Goal: Information Seeking & Learning: Find specific fact

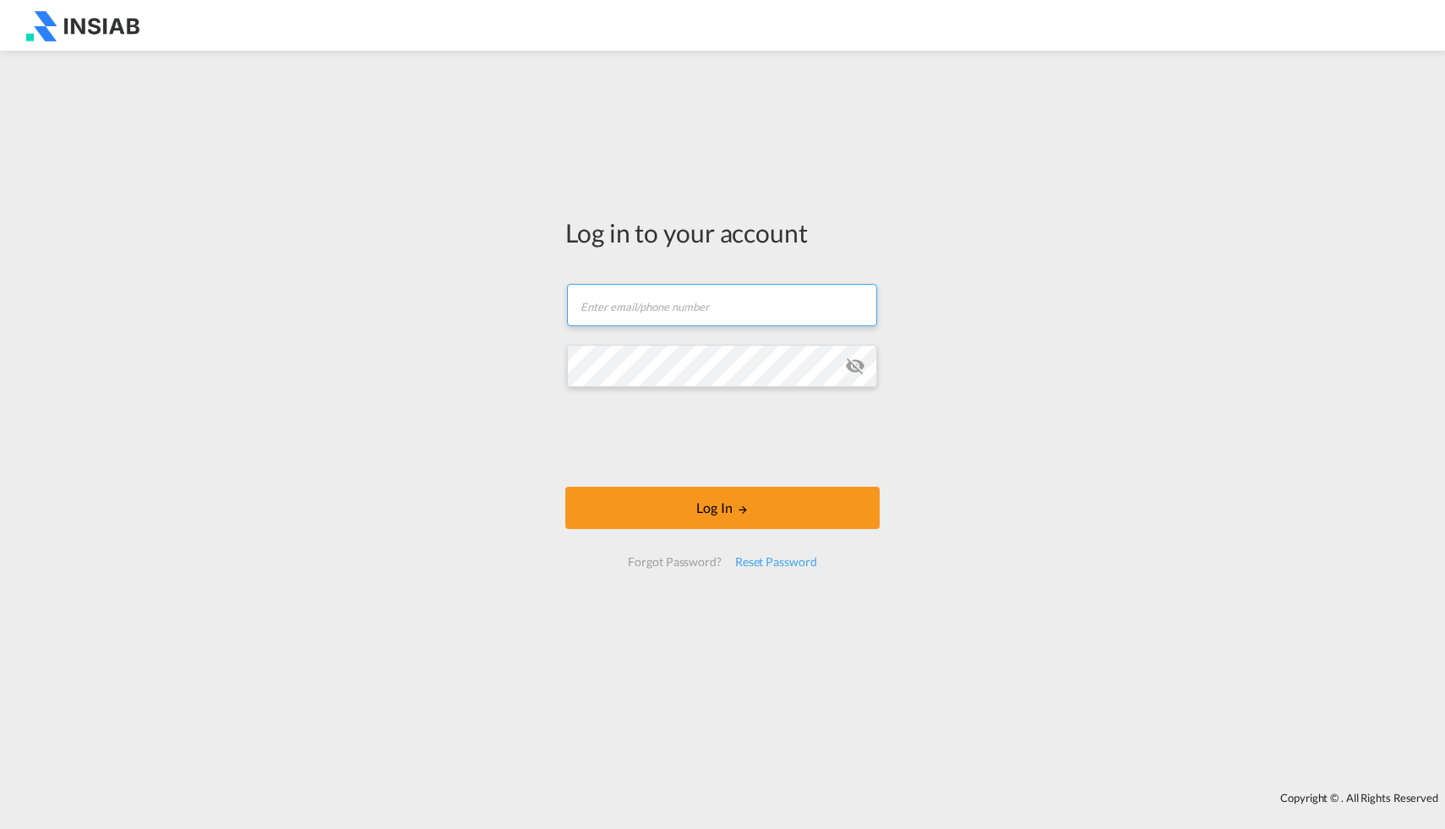
click at [707, 304] on input "text" at bounding box center [722, 305] width 310 height 42
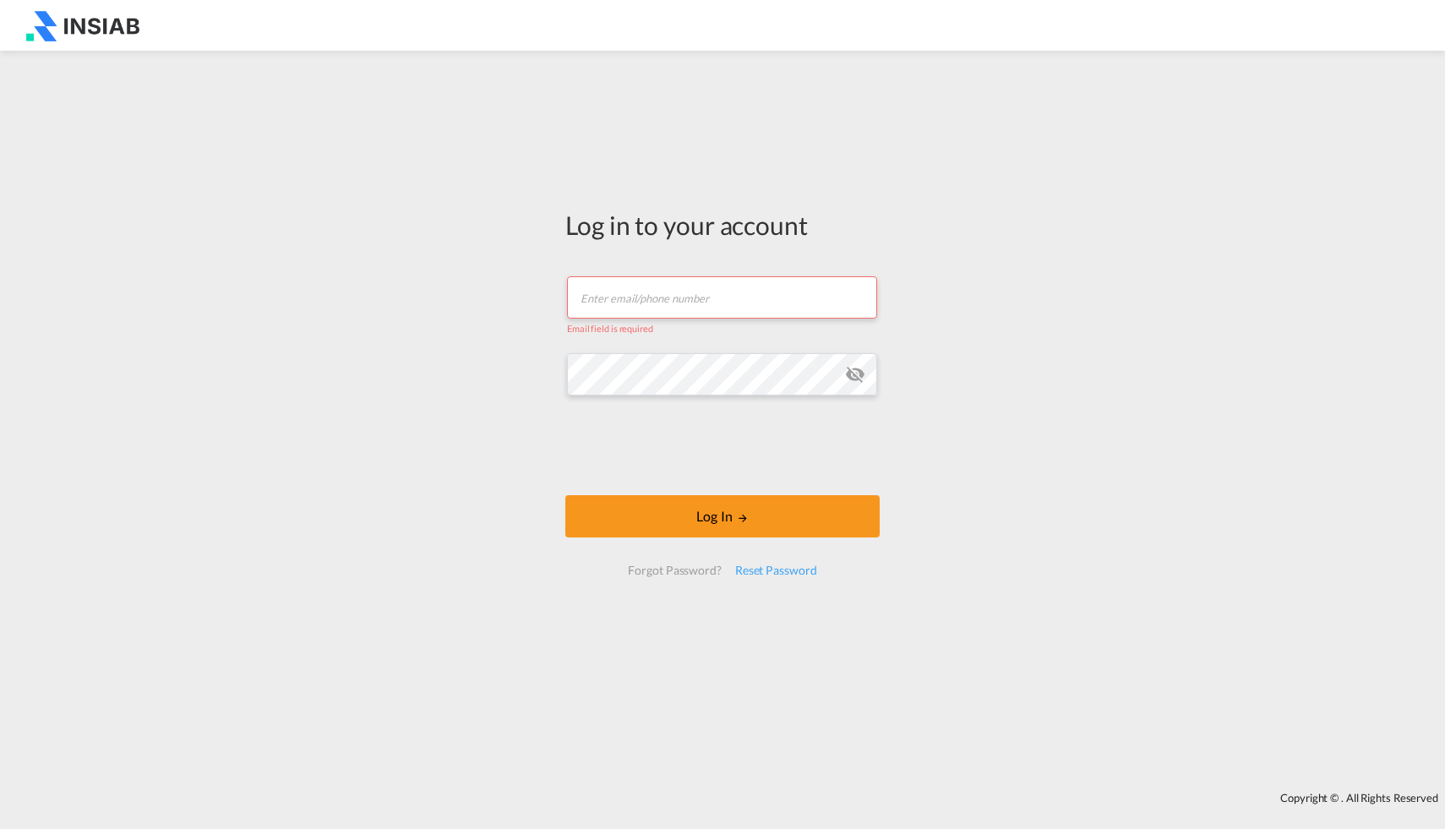
type input "[EMAIL_ADDRESS][DOMAIN_NAME]"
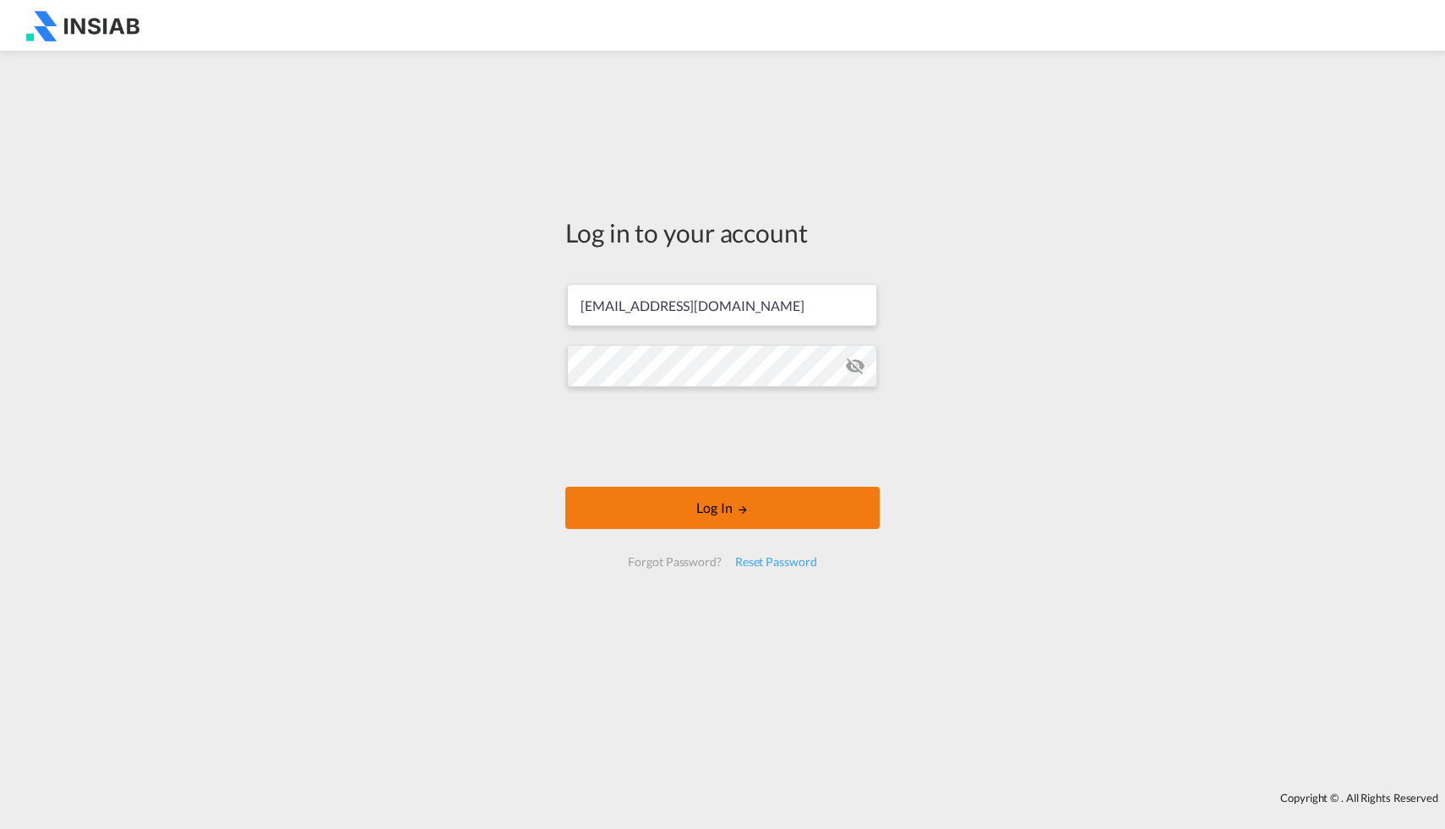
click at [736, 507] on button "Log In" at bounding box center [722, 508] width 314 height 42
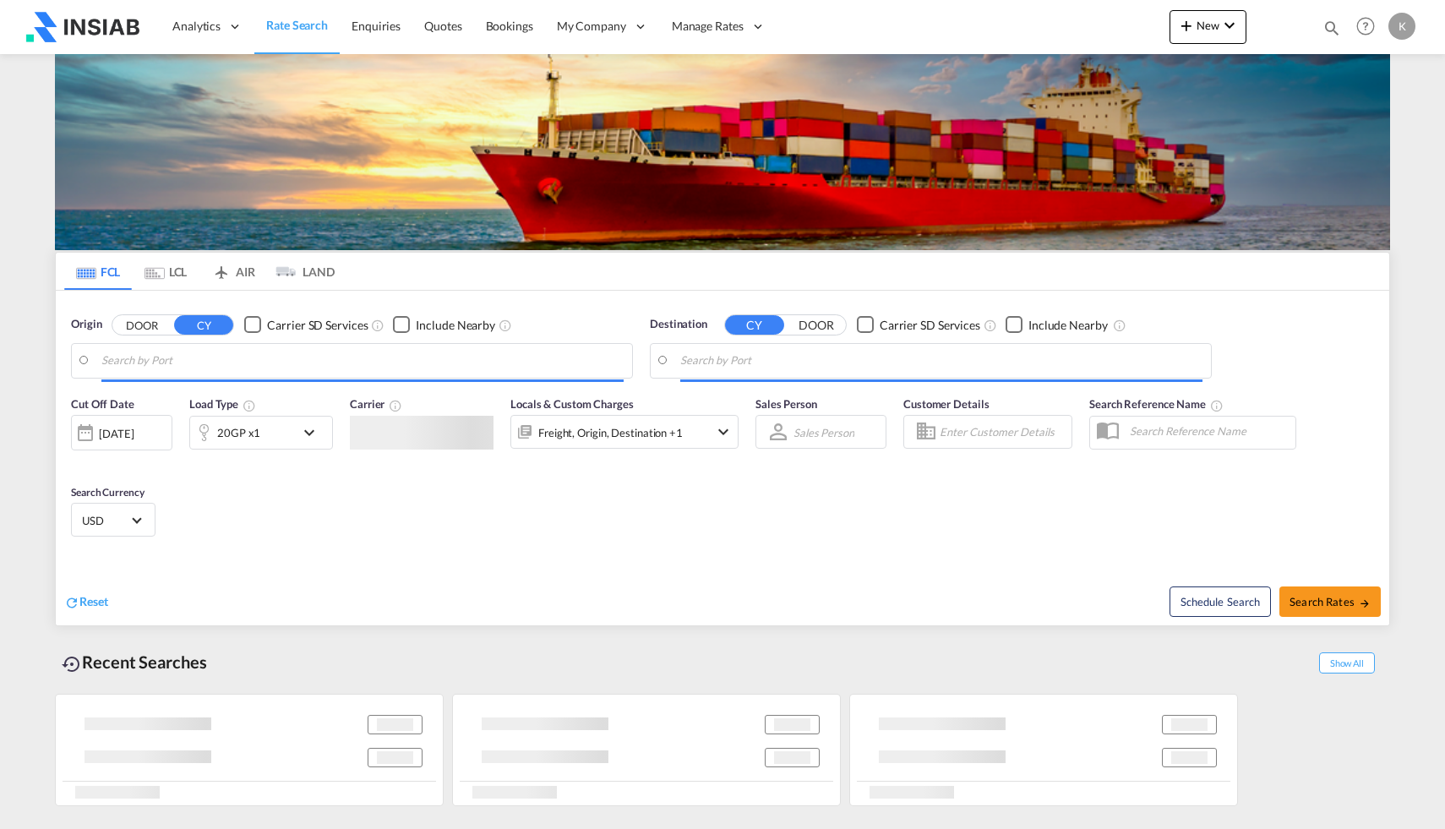
type input "[GEOGRAPHIC_DATA], [GEOGRAPHIC_DATA]"
type input "Ad Dammam, SADMM"
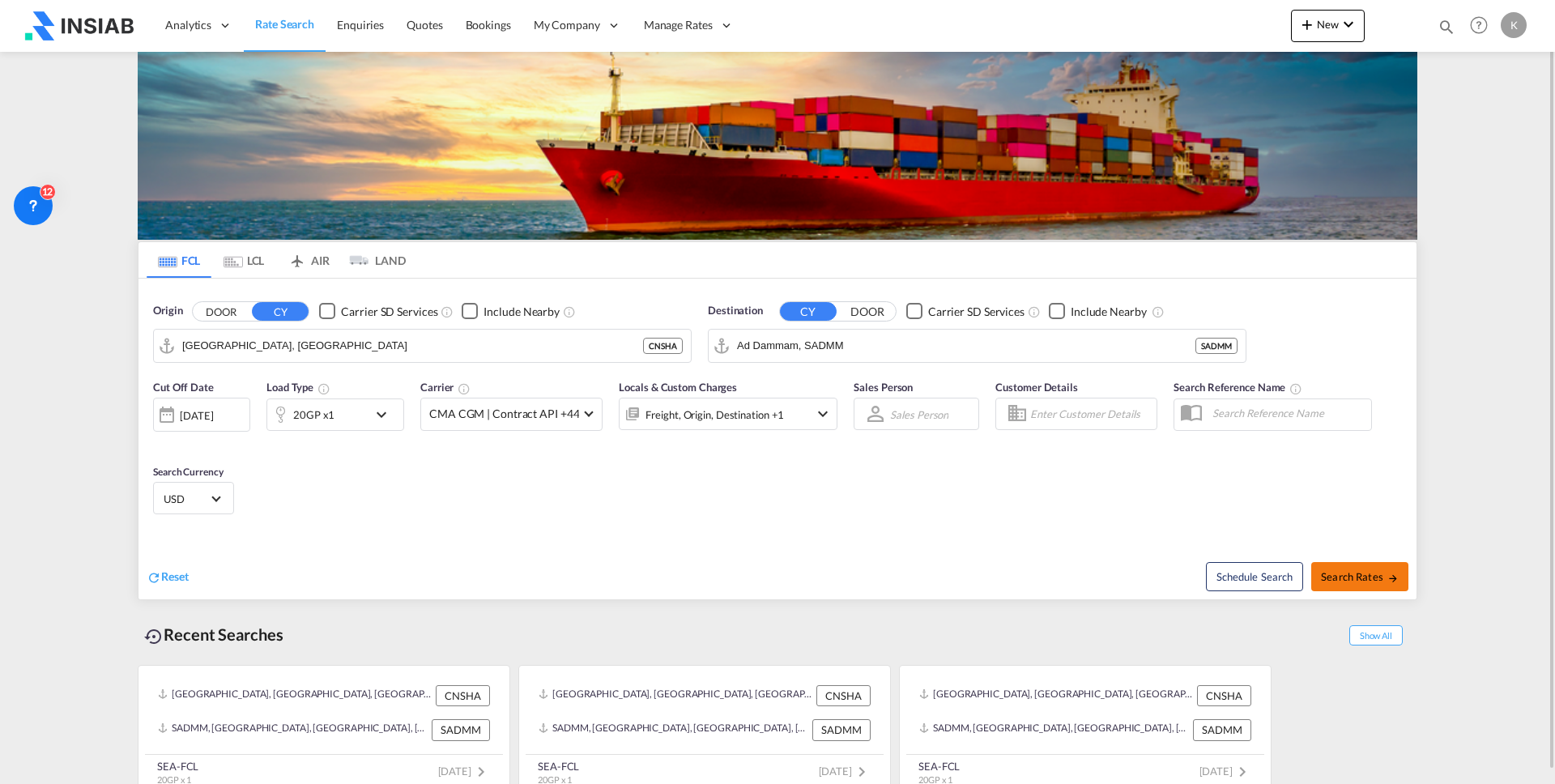
click at [1354, 576] on span "Search Rates" at bounding box center [1359, 577] width 78 height 13
type input "CNSHA to SADMM / [DATE]"
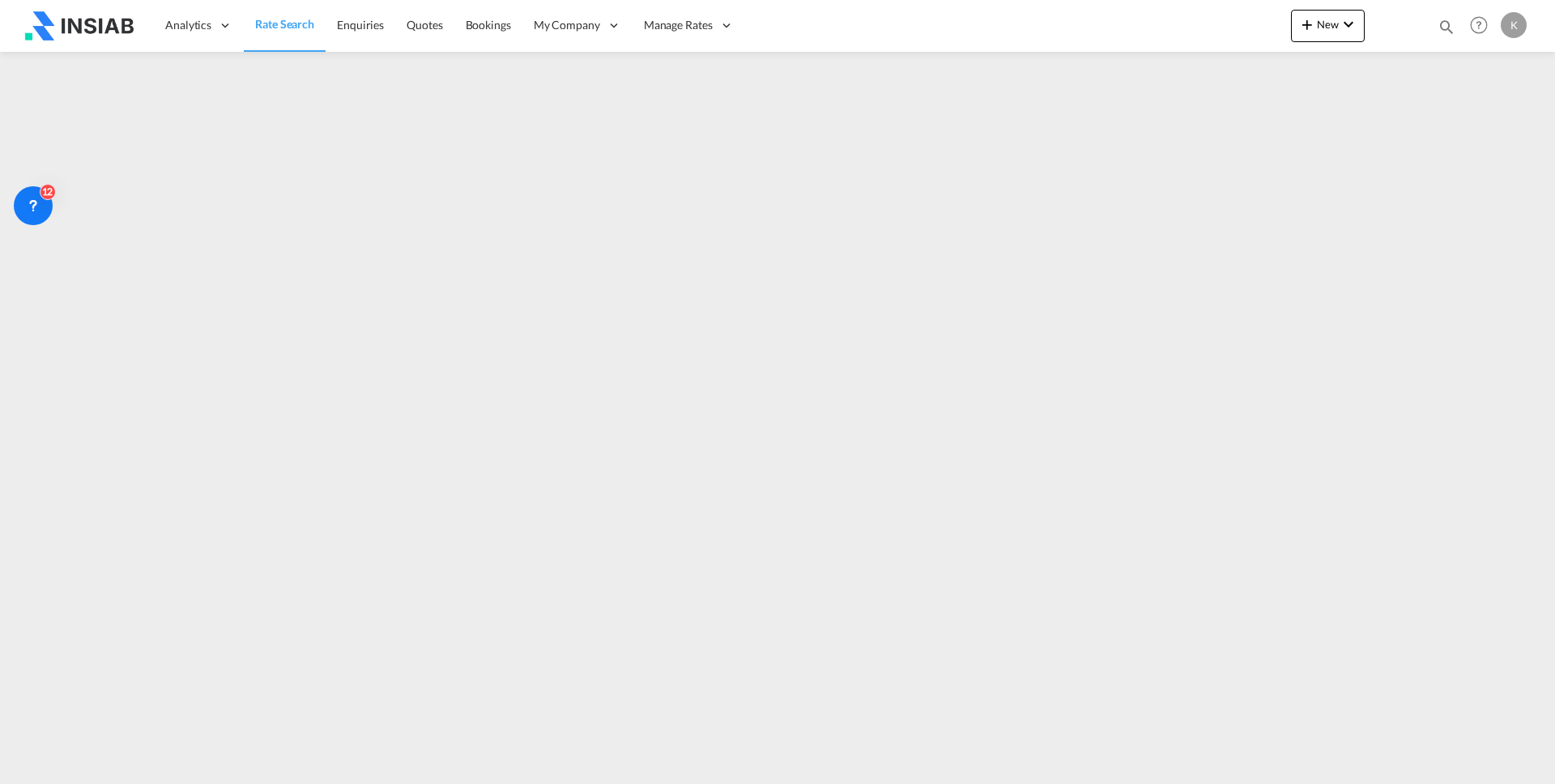
click at [290, 32] on span "Rate Search" at bounding box center [285, 24] width 59 height 16
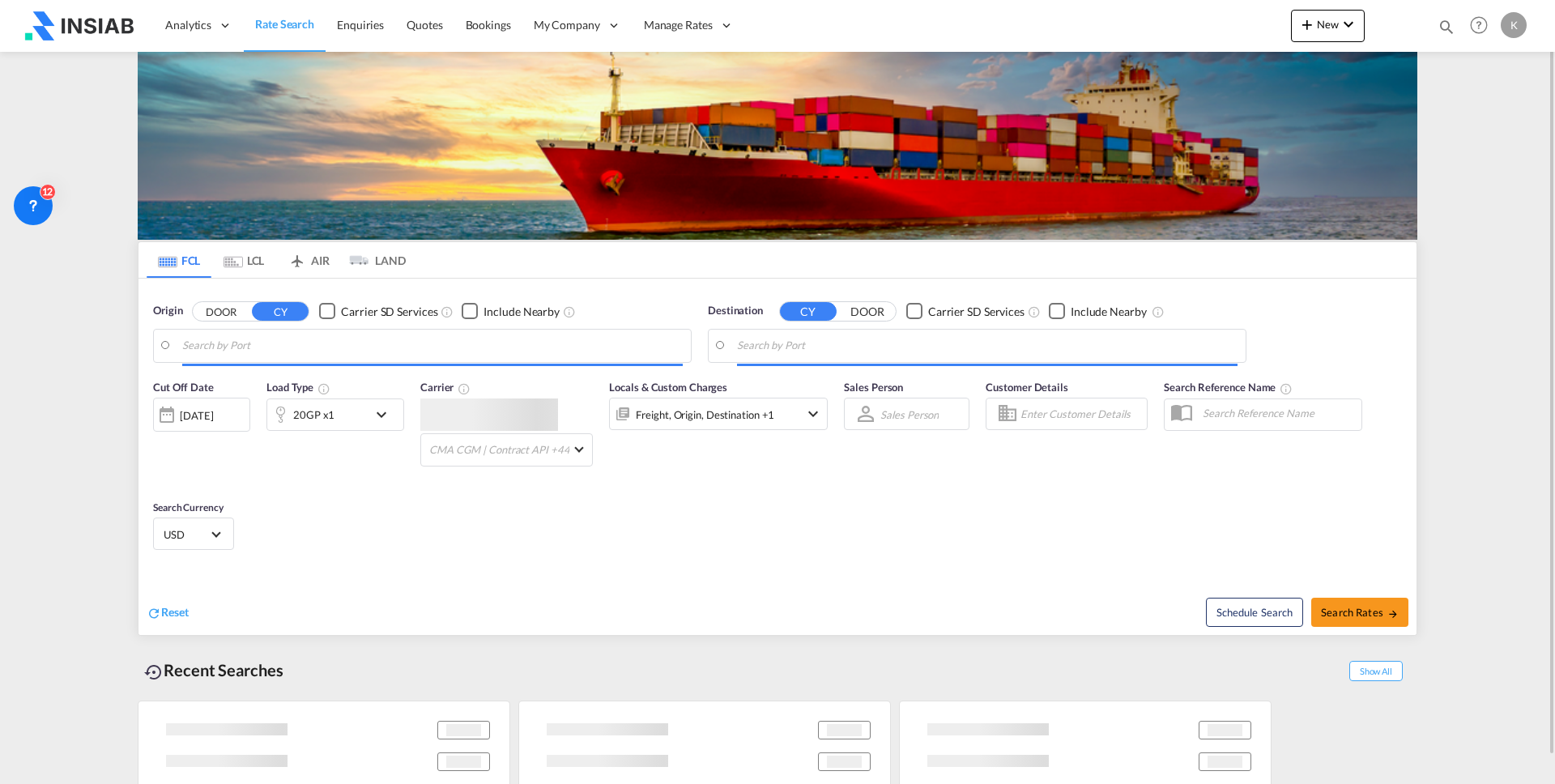
type input "[GEOGRAPHIC_DATA], [GEOGRAPHIC_DATA]"
type input "Ad Dammam, SADMM"
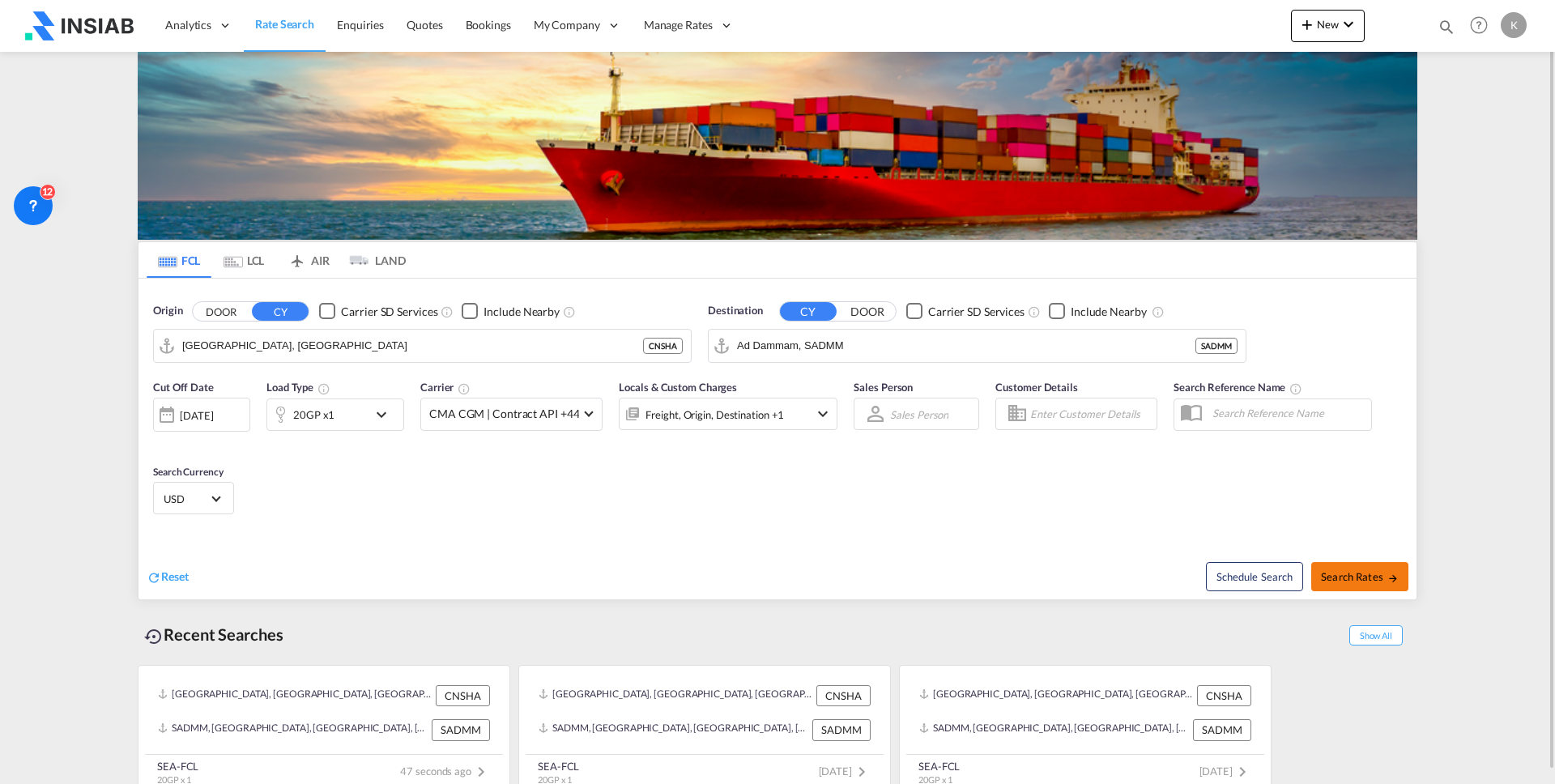
click at [1350, 576] on span "Search Rates" at bounding box center [1359, 577] width 78 height 13
type input "CNSHA to SADMM / [DATE]"
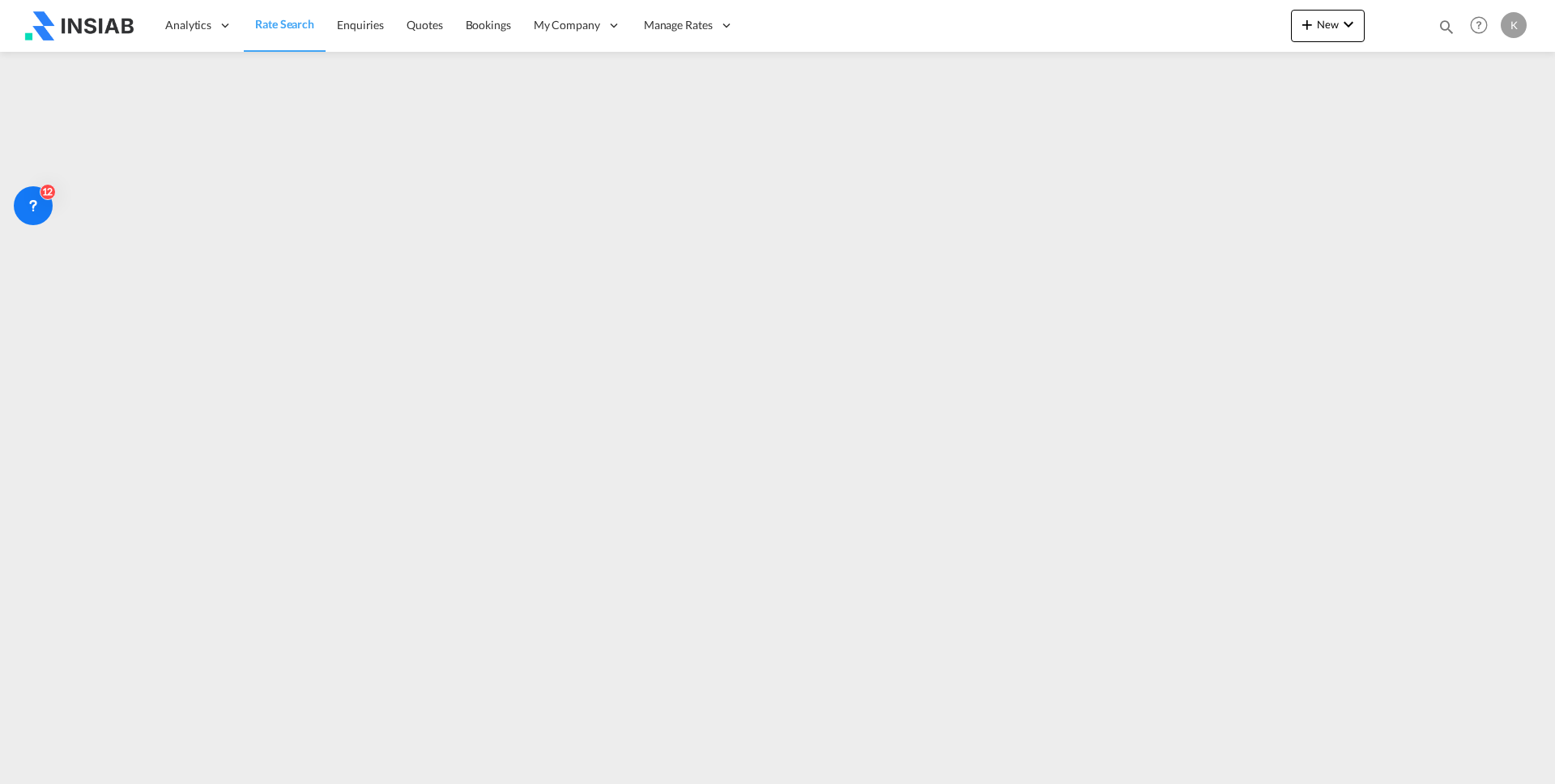
click at [270, 30] on span "Rate Search" at bounding box center [285, 24] width 59 height 13
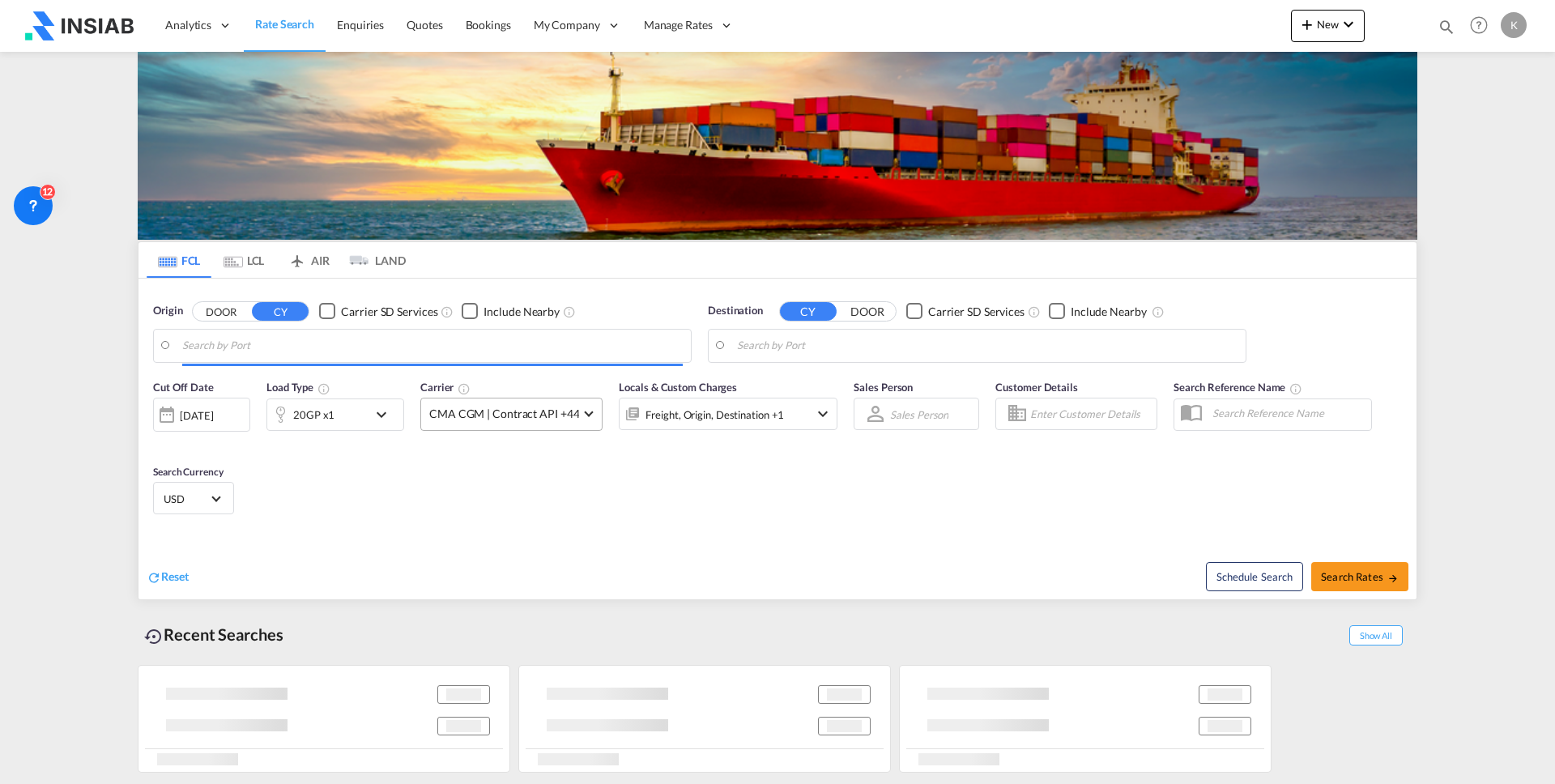
type input "[GEOGRAPHIC_DATA], [GEOGRAPHIC_DATA]"
type input "Ad Dammam, SADMM"
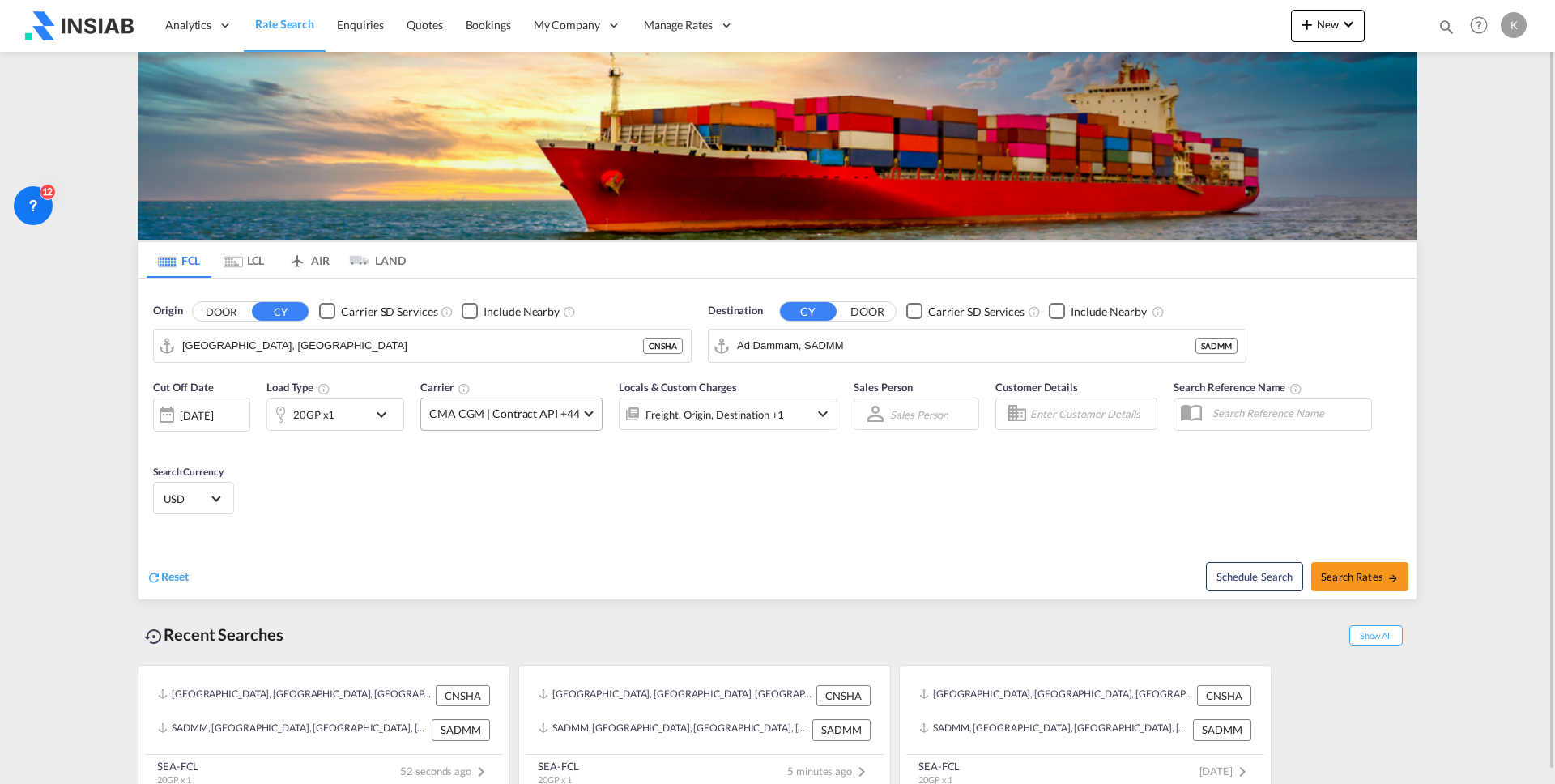
click at [569, 418] on span "CMA CGM | Contract API +44" at bounding box center [504, 413] width 150 height 16
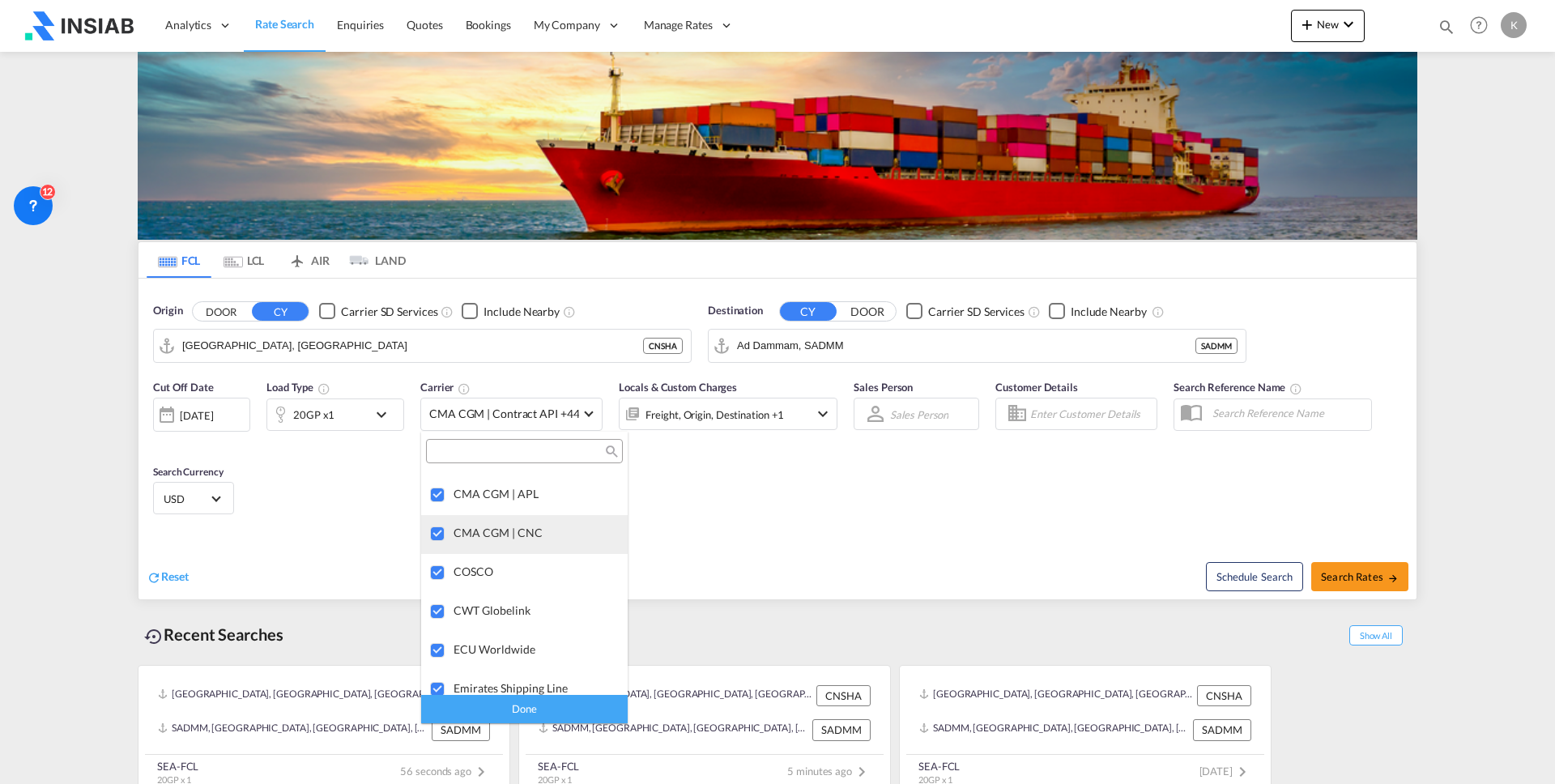
scroll to position [1307, 0]
click at [764, 516] on md-backdrop at bounding box center [778, 392] width 1555 height 784
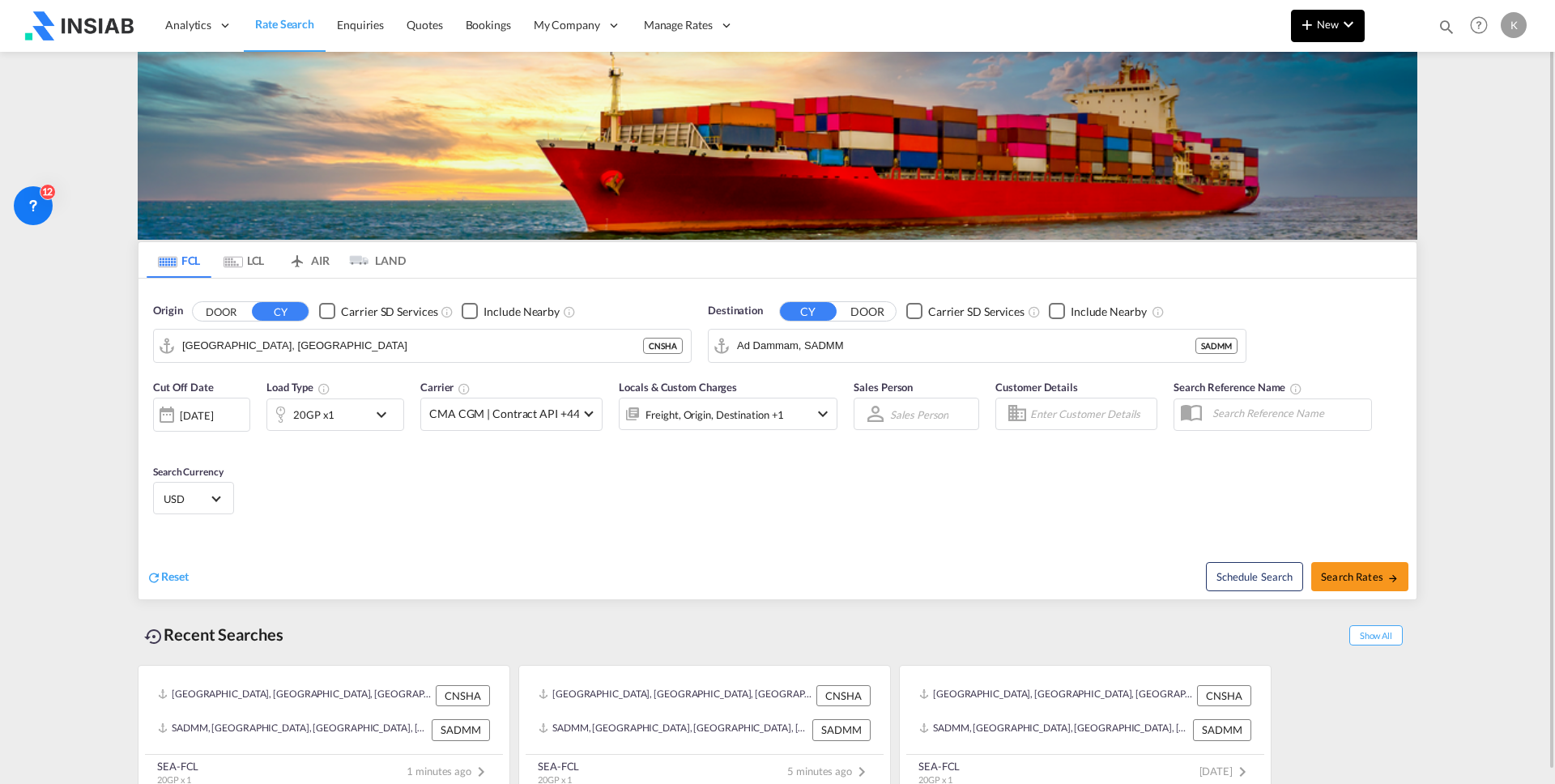
click at [1332, 27] on span "New" at bounding box center [1327, 25] width 60 height 13
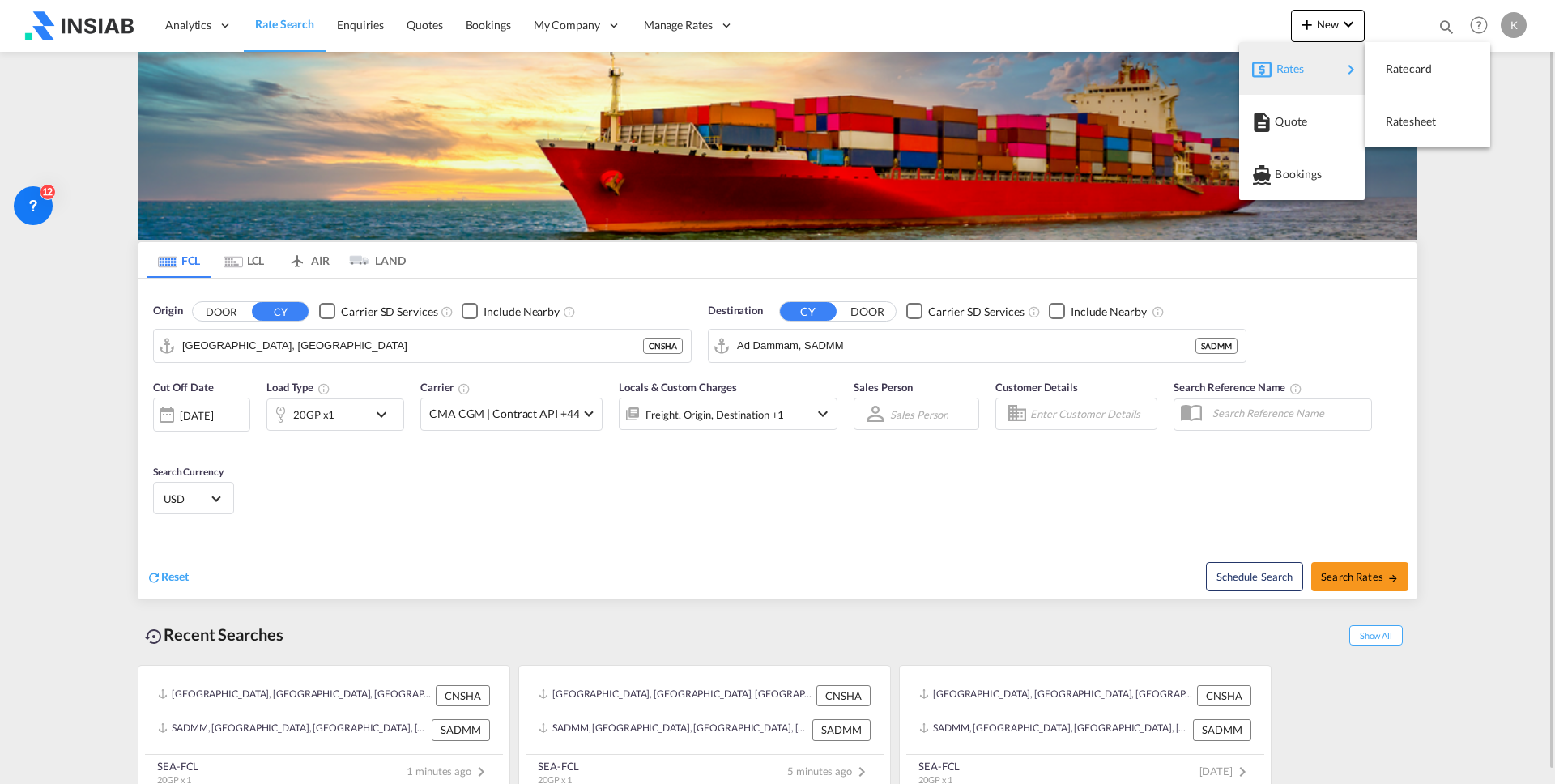
click at [946, 521] on md-backdrop at bounding box center [778, 392] width 1555 height 784
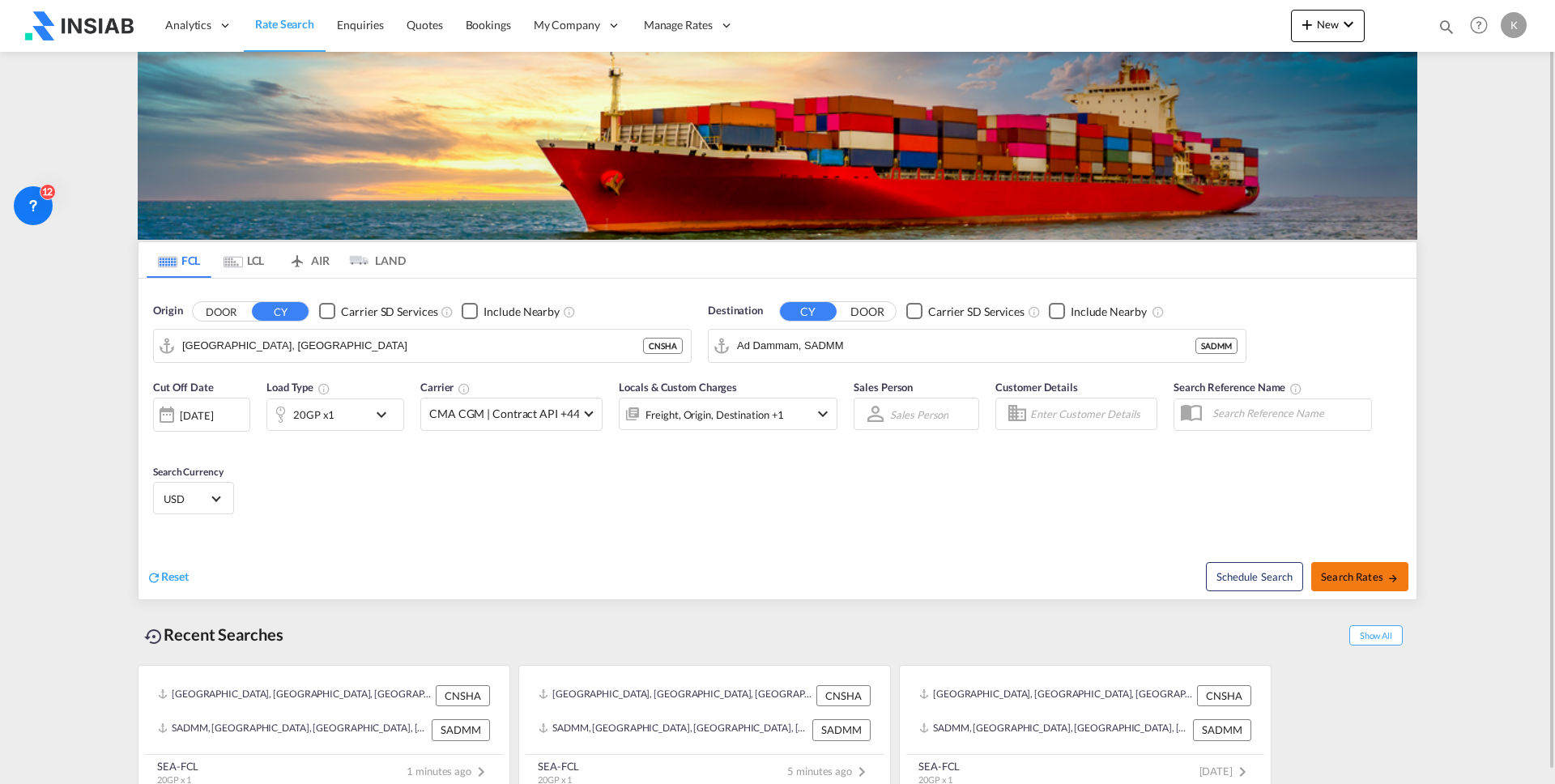
click at [1358, 570] on span "Search Rates" at bounding box center [1359, 577] width 78 height 13
type input "CNSHA to SADMM / [DATE]"
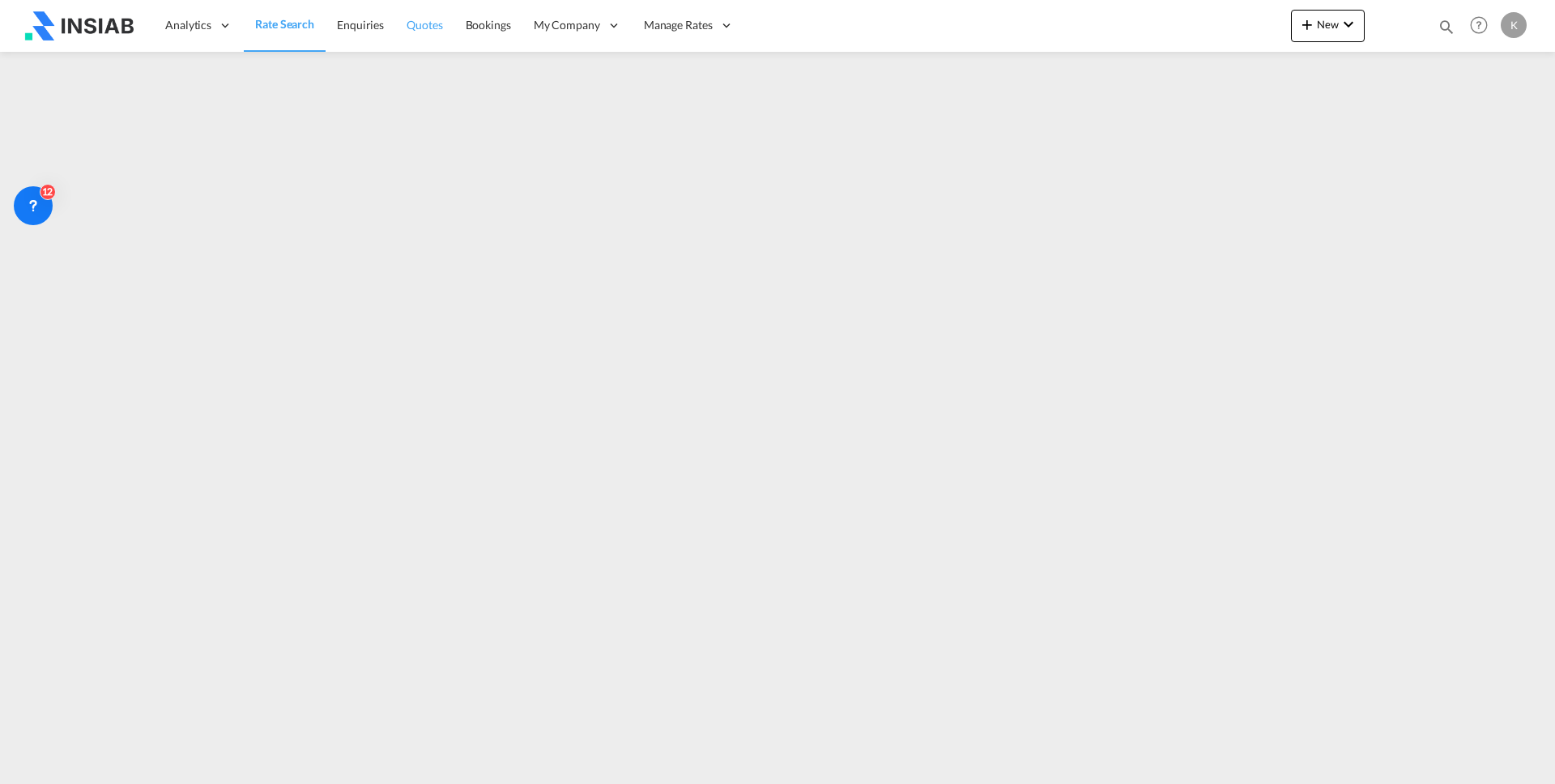
click at [425, 23] on span "Quotes" at bounding box center [424, 25] width 35 height 13
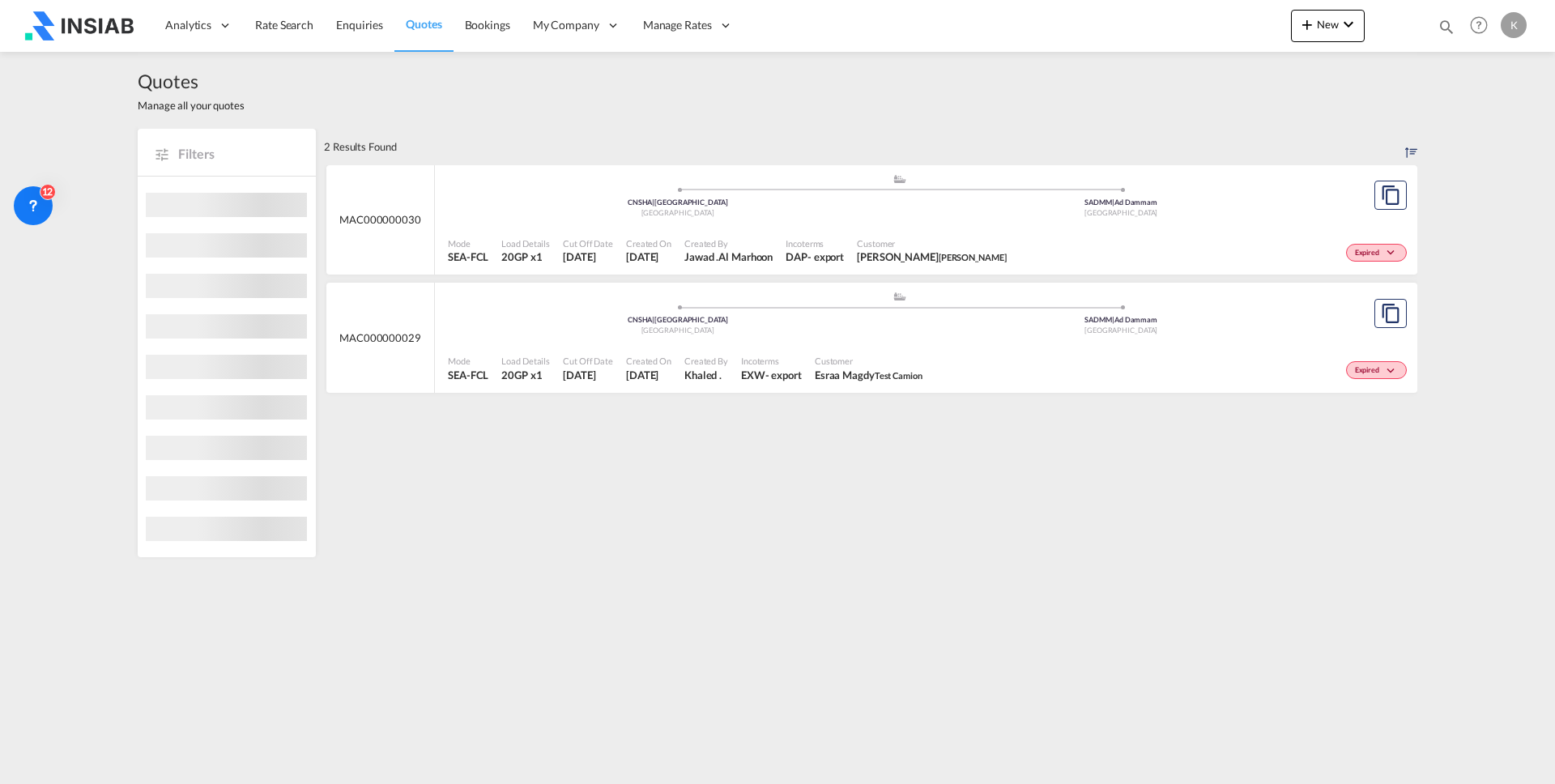
click at [1190, 222] on div ".a{fill:#aaa8ad;} .a{fill:#aaa8ad;} CNSHA | Shanghai [GEOGRAPHIC_DATA] SADMM | …" at bounding box center [899, 199] width 903 height 53
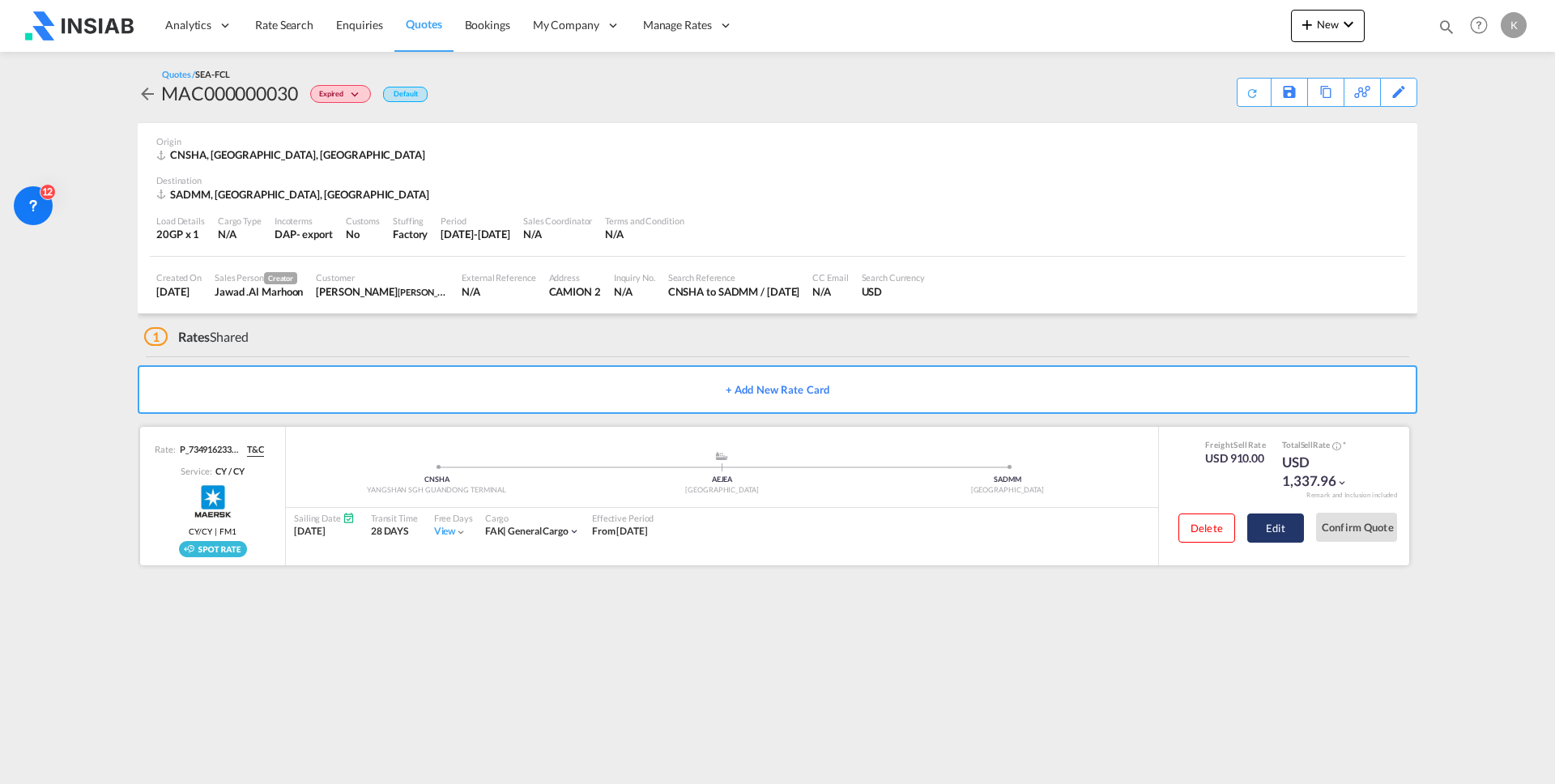
click at [1260, 532] on button "Edit" at bounding box center [1275, 528] width 57 height 29
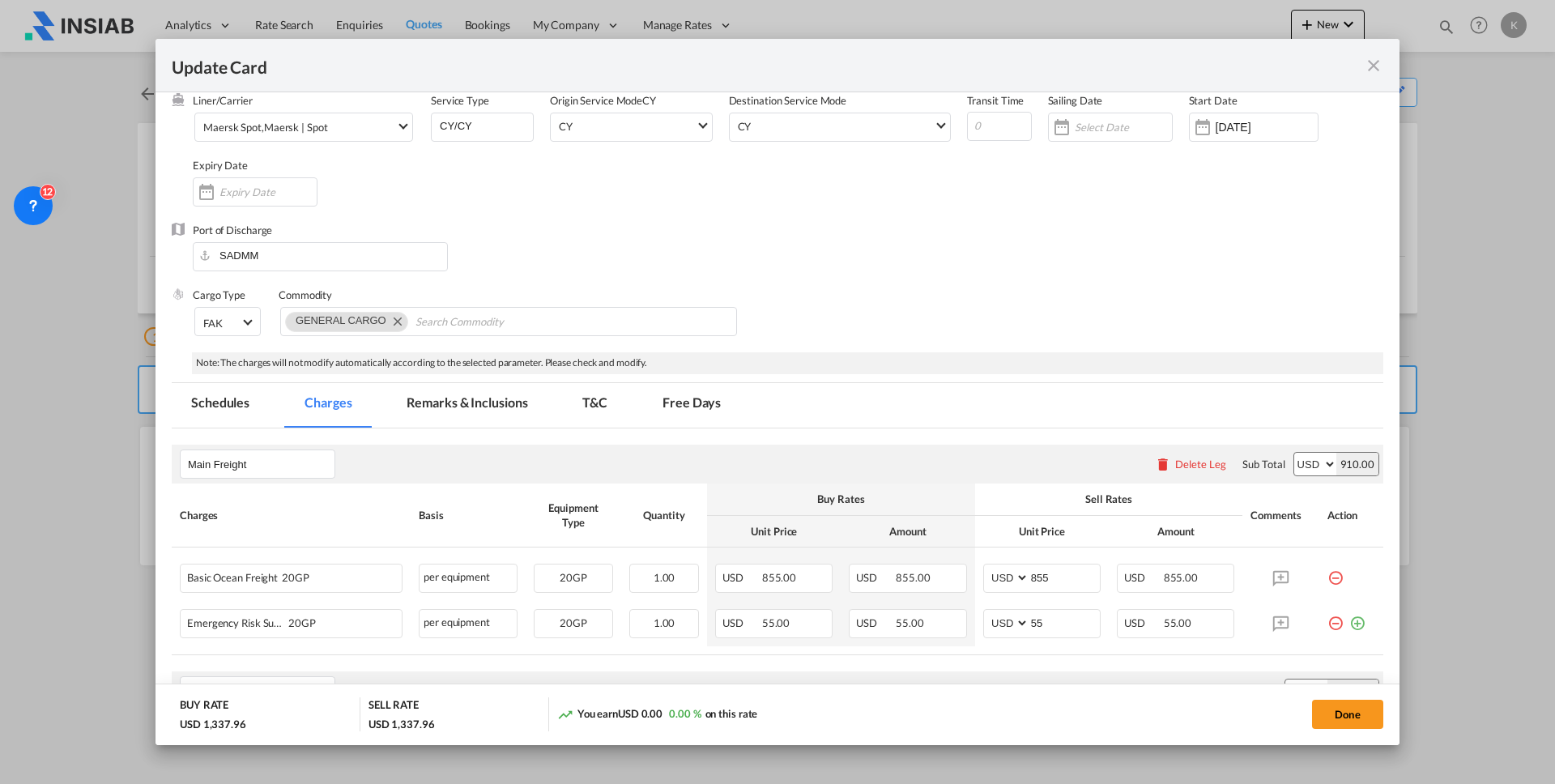
scroll to position [105, 0]
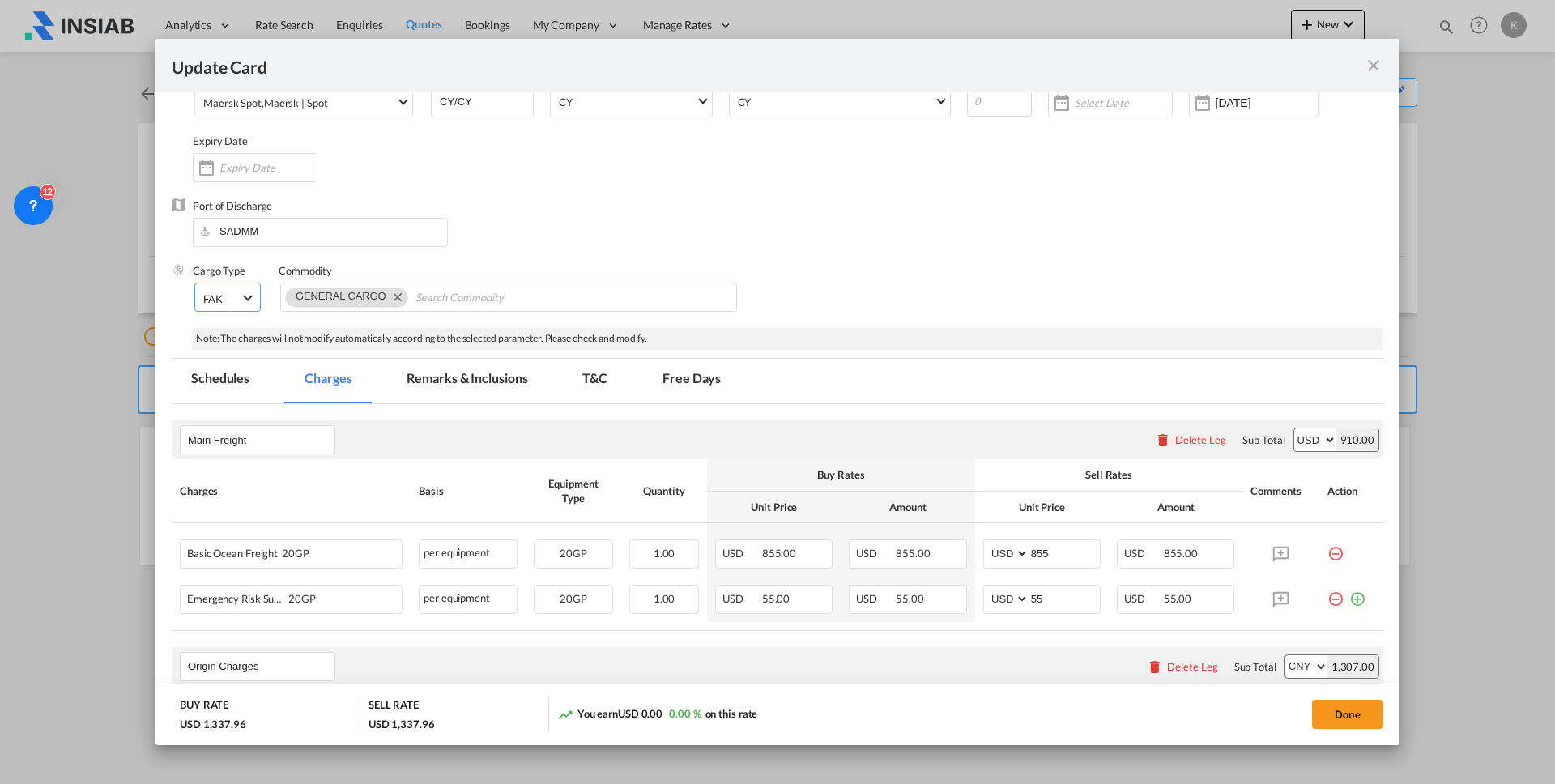
click at [242, 299] on md-select-value "FAK" at bounding box center [228, 297] width 55 height 28
click at [601, 232] on md-backdrop at bounding box center [778, 392] width 1555 height 784
click at [288, 236] on input "SADMM" at bounding box center [323, 230] width 246 height 24
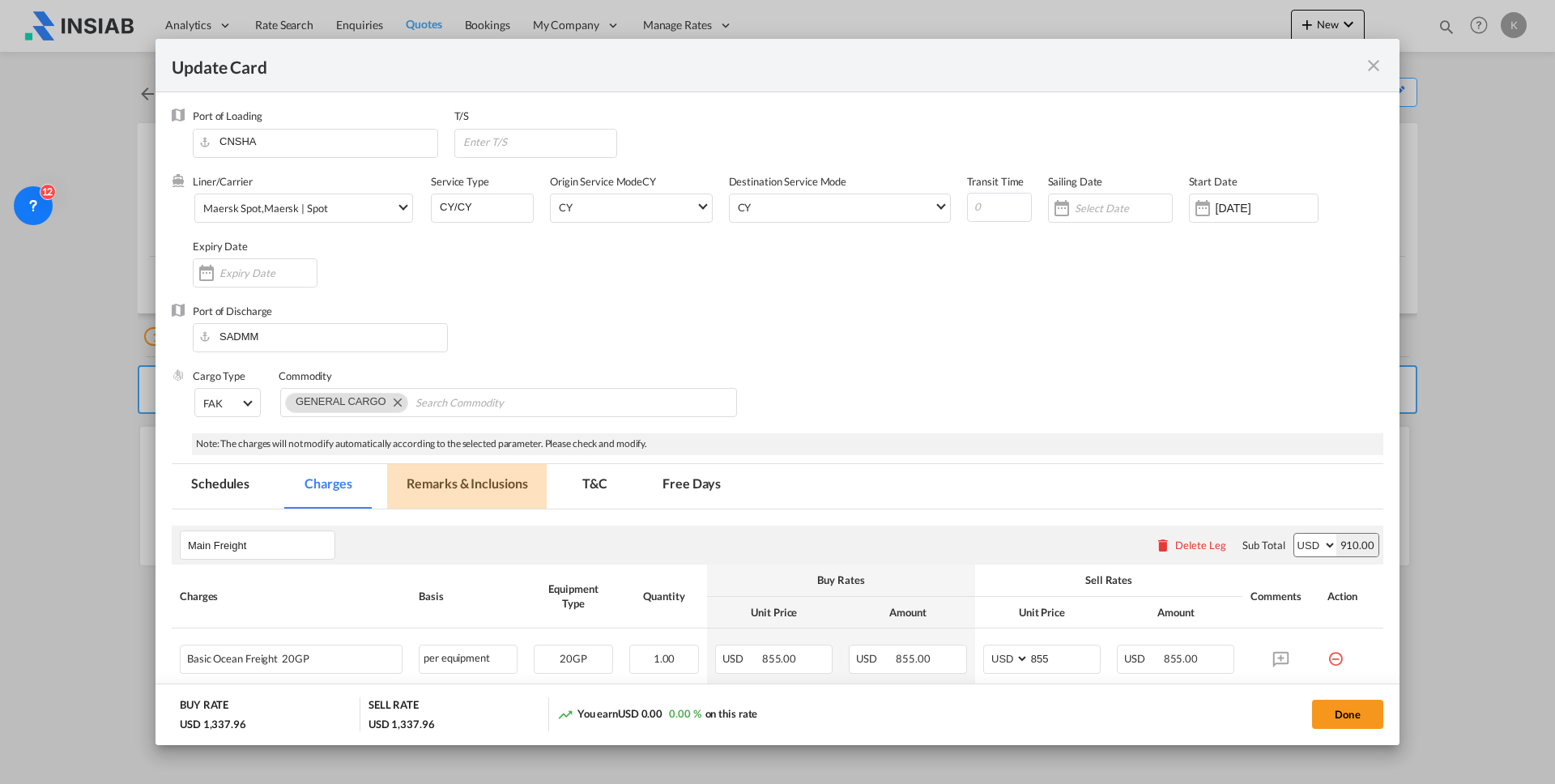
click at [459, 479] on md-tab-item "Remarks & Inclusions" at bounding box center [467, 486] width 159 height 44
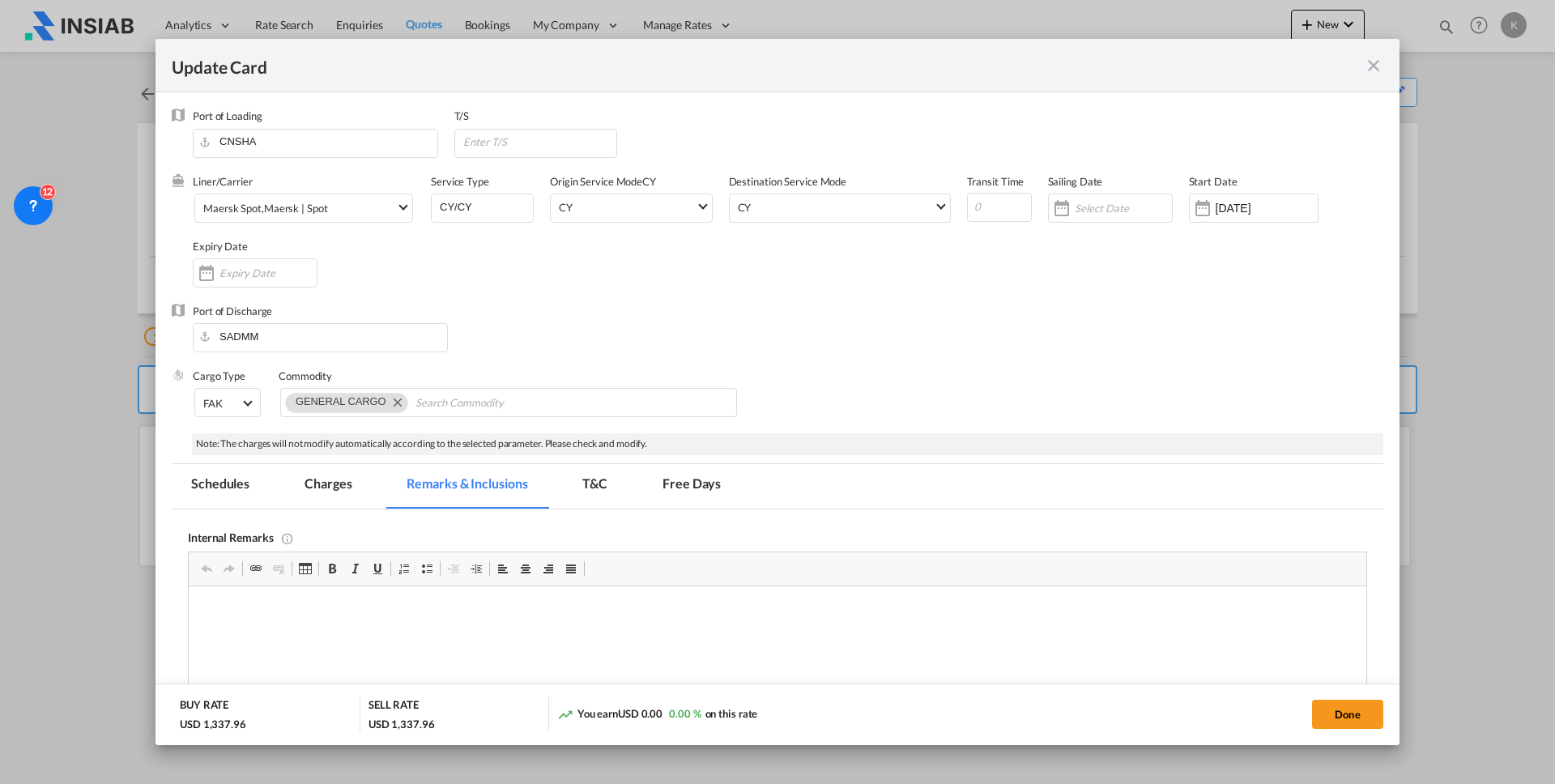
click at [598, 483] on md-tab-item "T&C" at bounding box center [594, 486] width 64 height 44
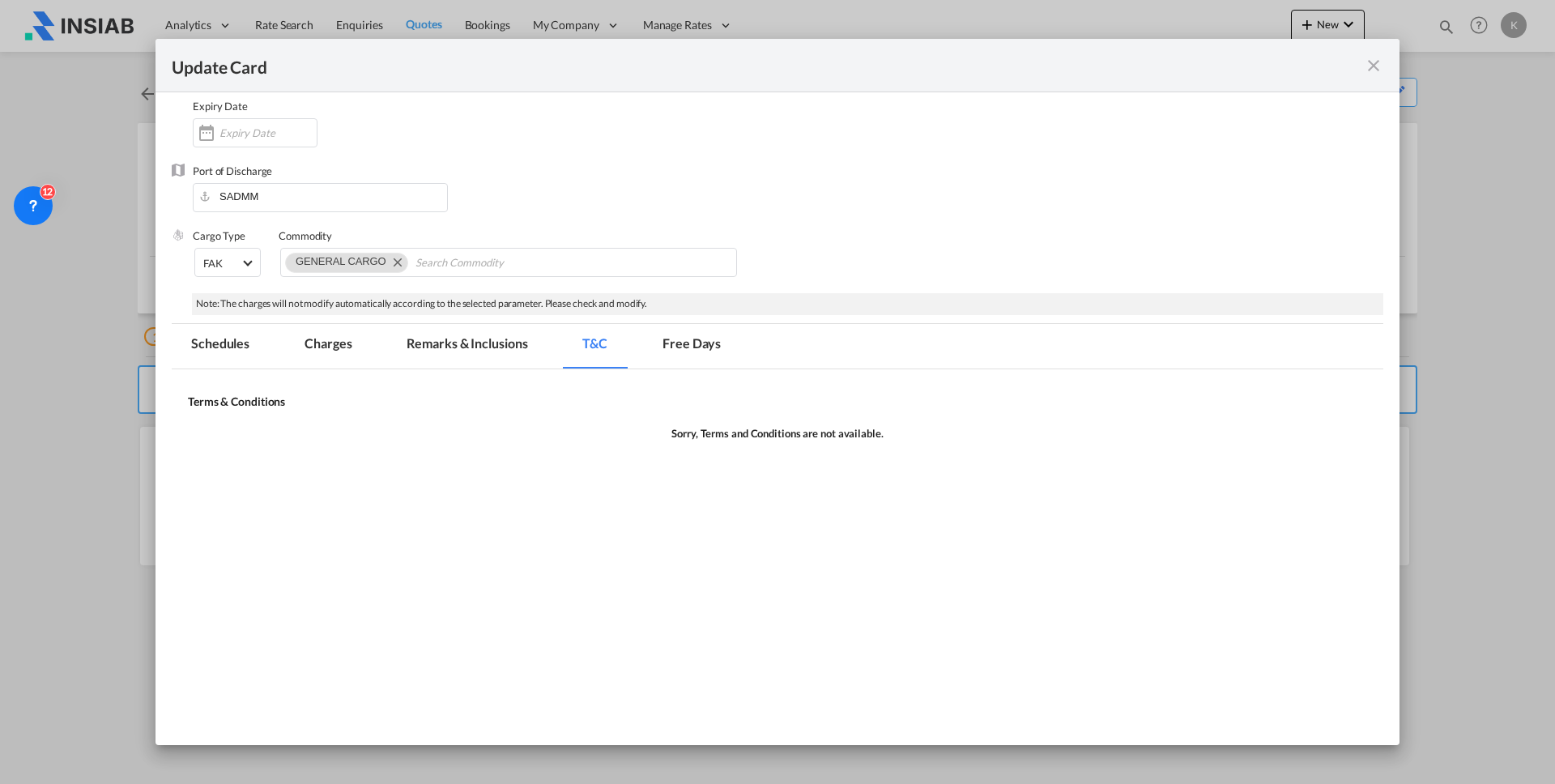
scroll to position [141, 0]
click at [678, 342] on md-tab-item "Free Days" at bounding box center [691, 345] width 97 height 44
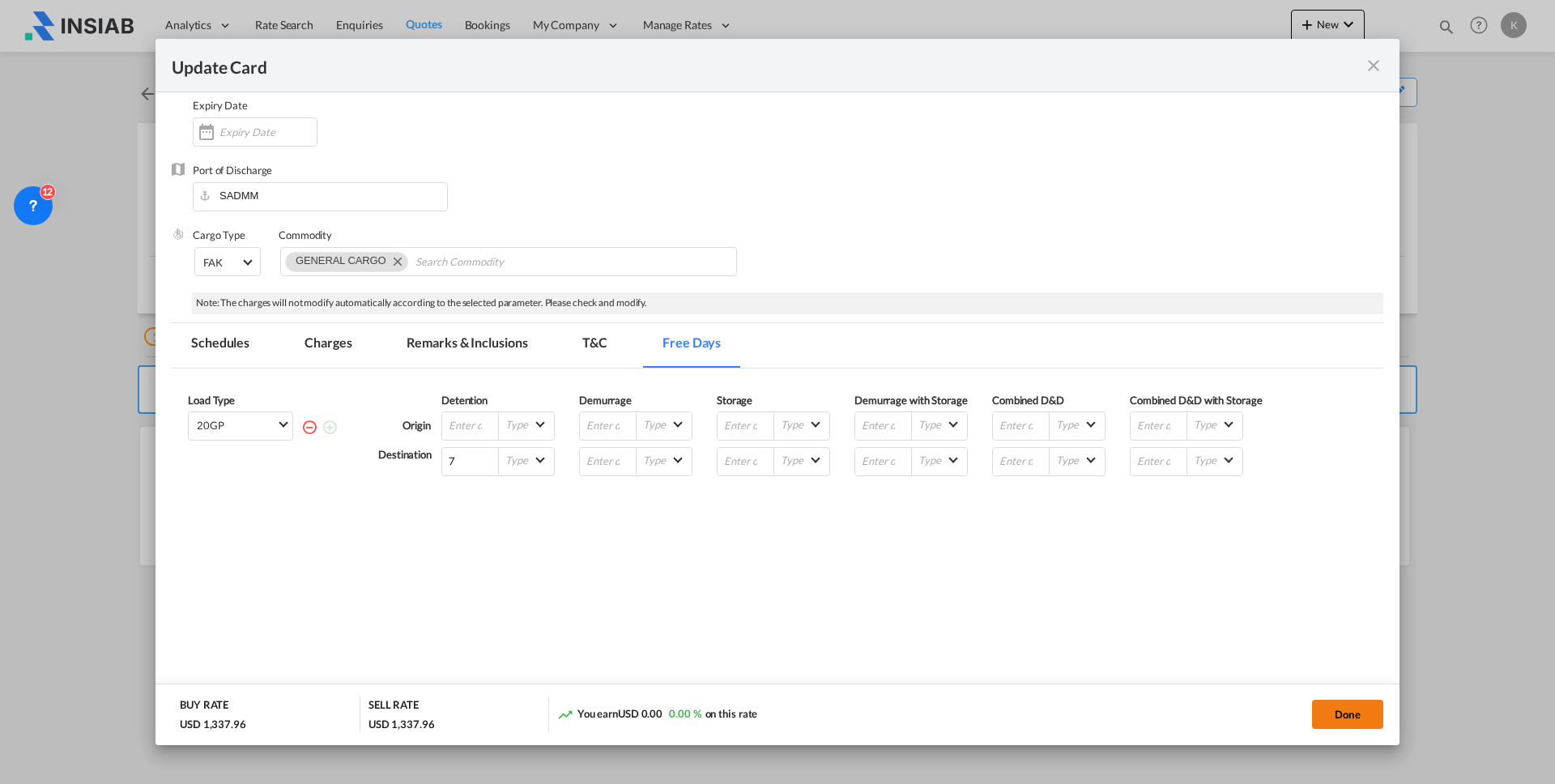
click at [1354, 719] on button "Done" at bounding box center [1348, 714] width 71 height 29
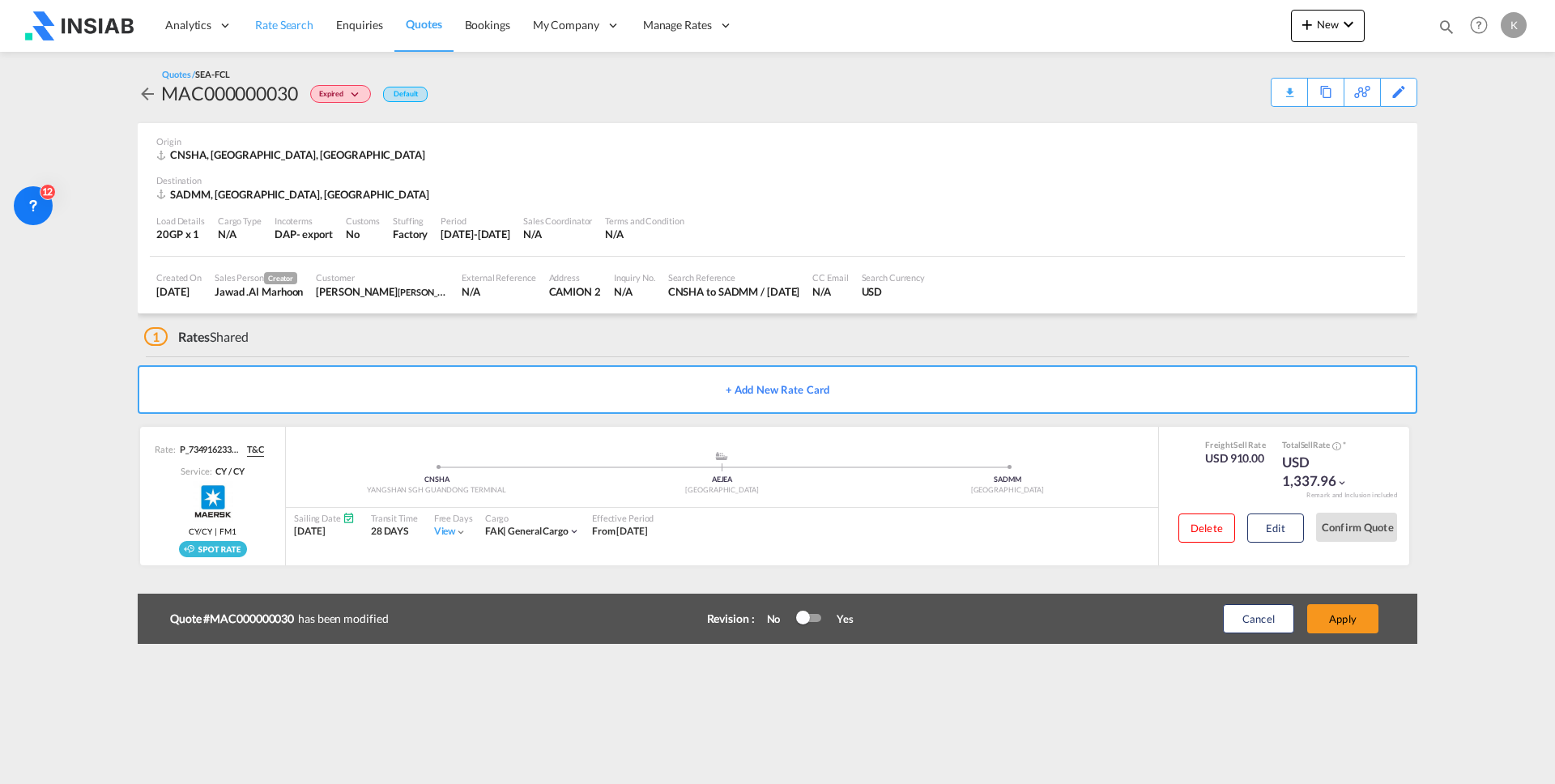
click at [280, 21] on span "Rate Search" at bounding box center [284, 25] width 58 height 13
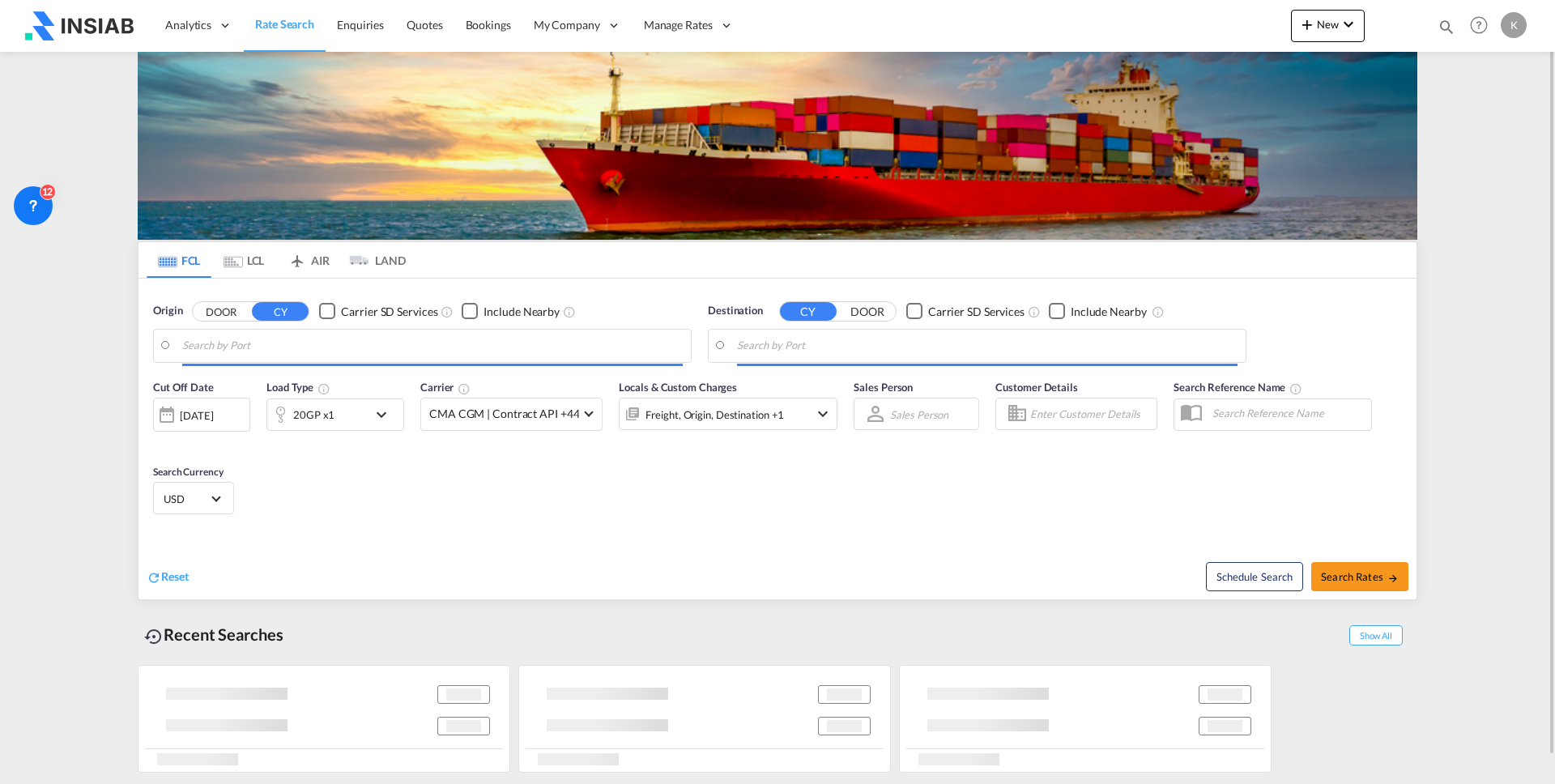
type input "[GEOGRAPHIC_DATA], [GEOGRAPHIC_DATA]"
type input "Ad Dammam, SADMM"
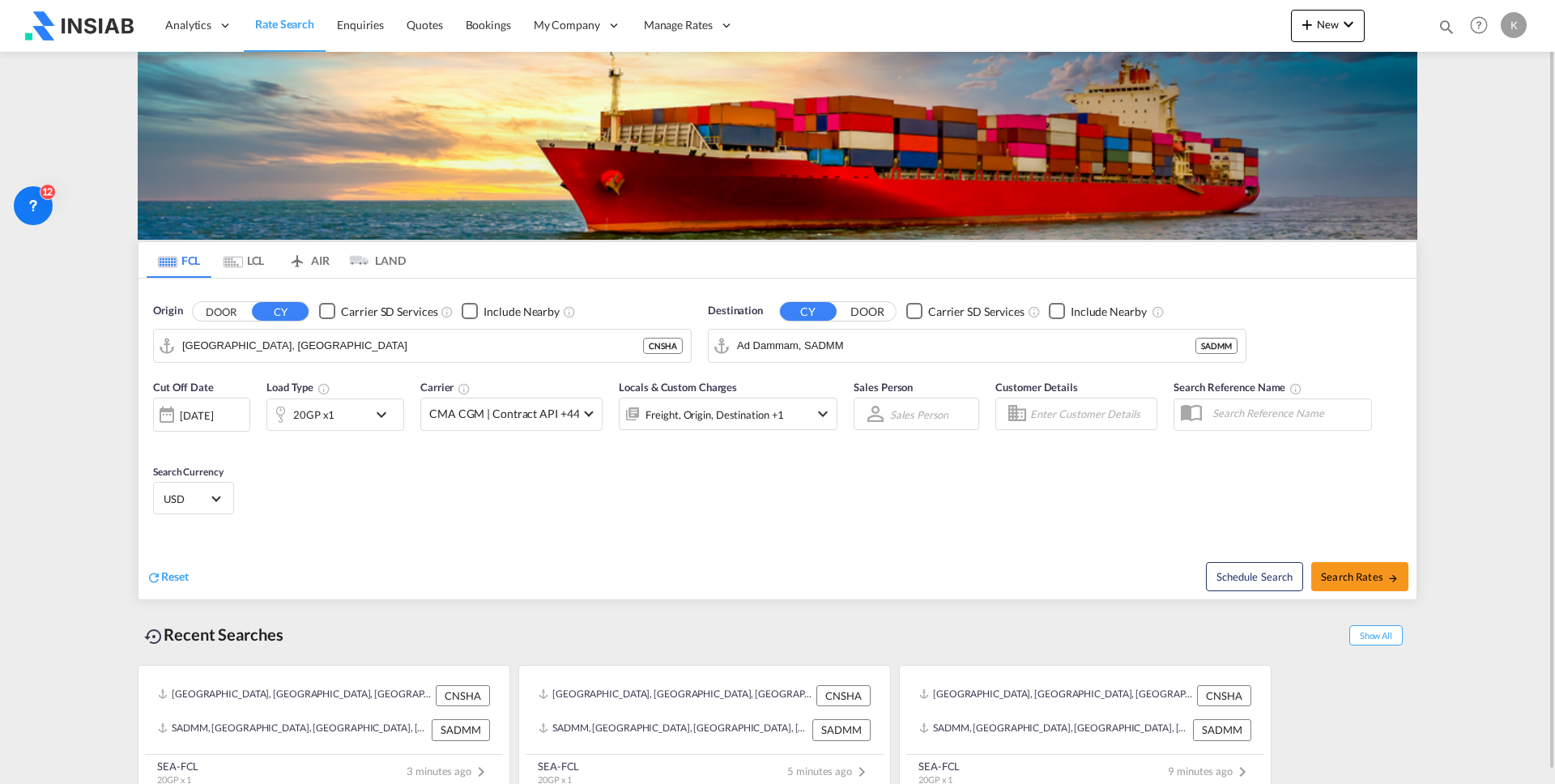
scroll to position [13, 0]
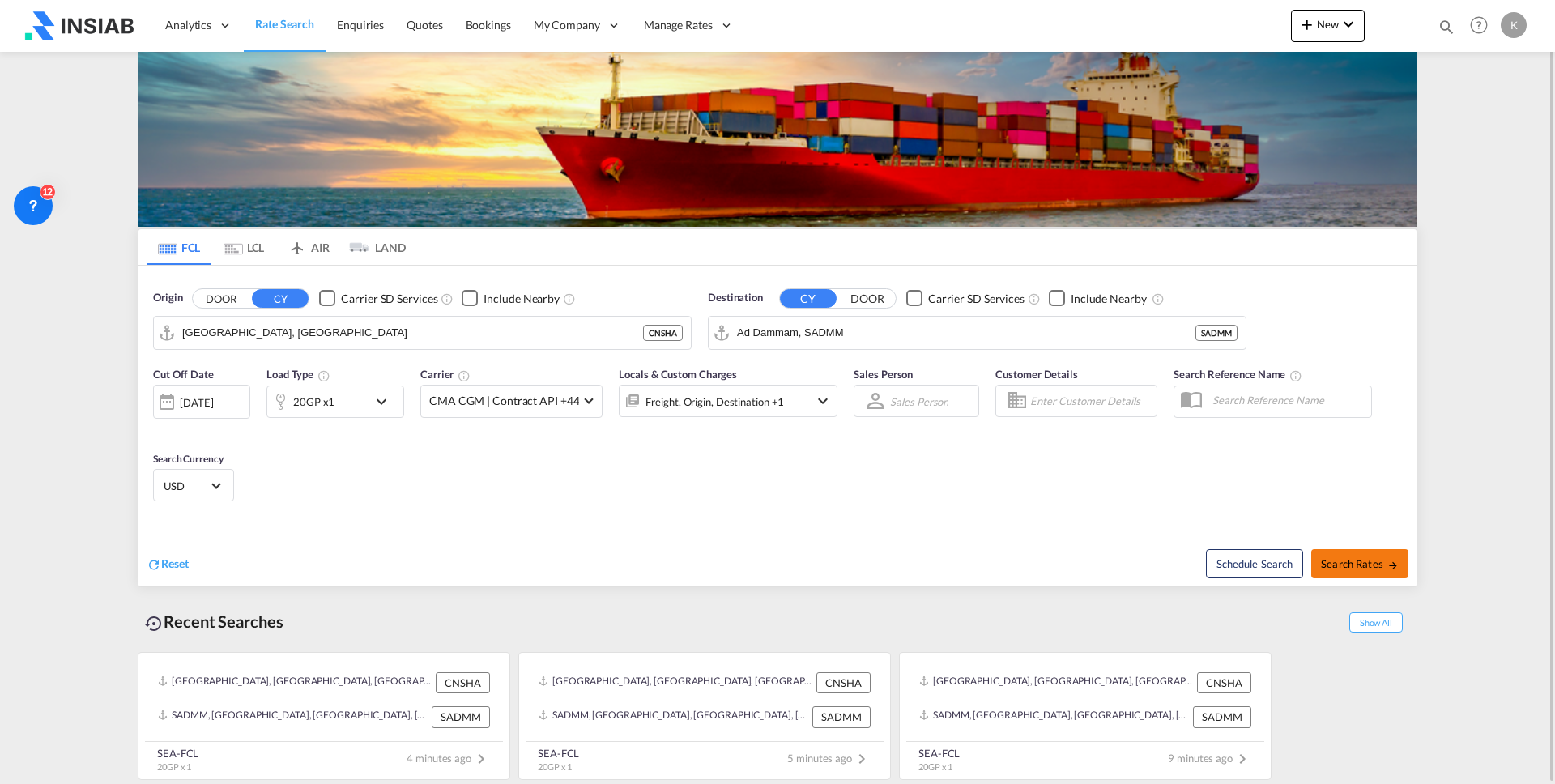
click at [1369, 566] on span "Search Rates" at bounding box center [1359, 564] width 78 height 13
type input "CNSHA to SADMM / [DATE]"
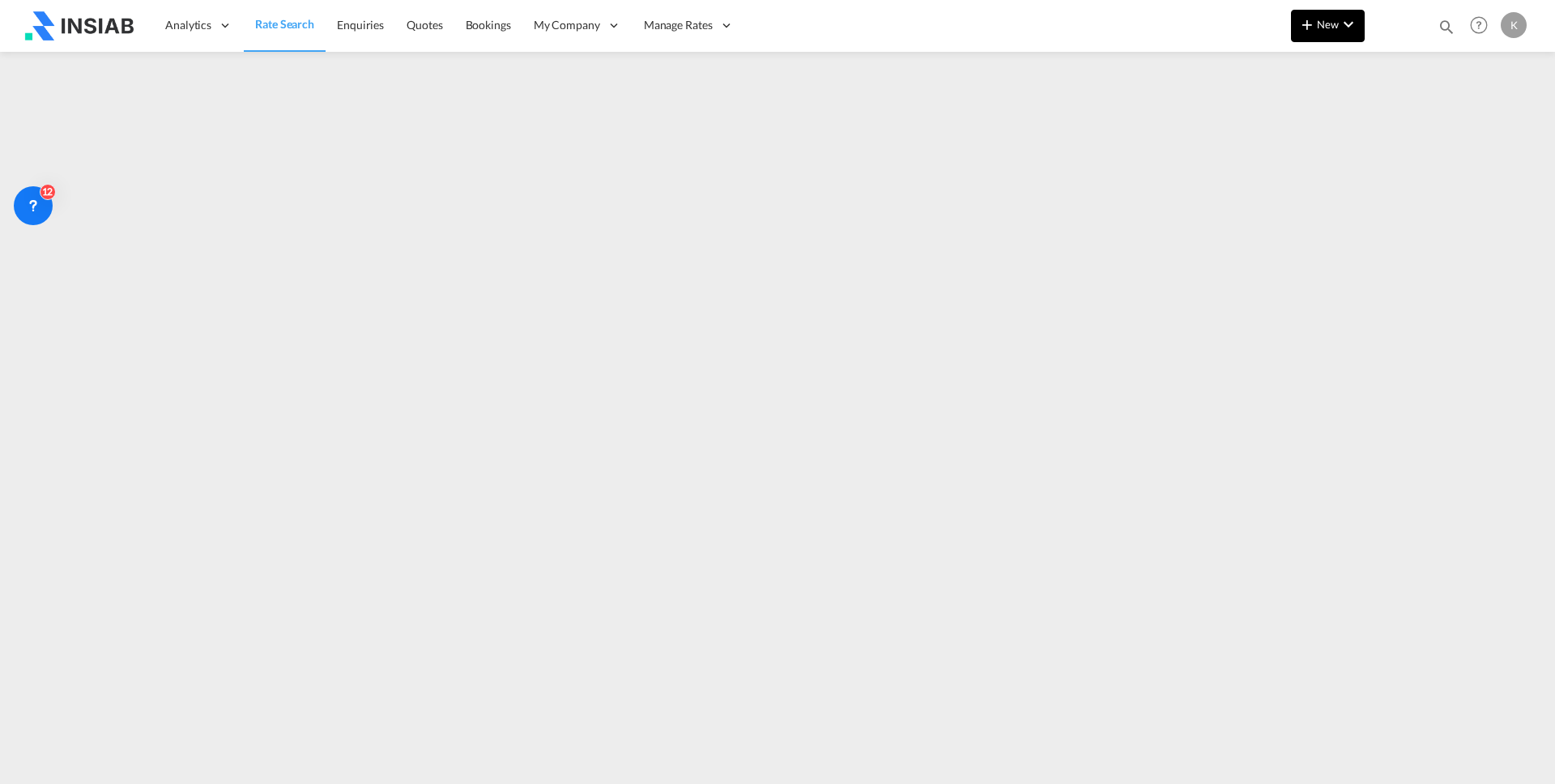
click at [1322, 29] on span "New" at bounding box center [1327, 25] width 60 height 13
